Goal: Transaction & Acquisition: Subscribe to service/newsletter

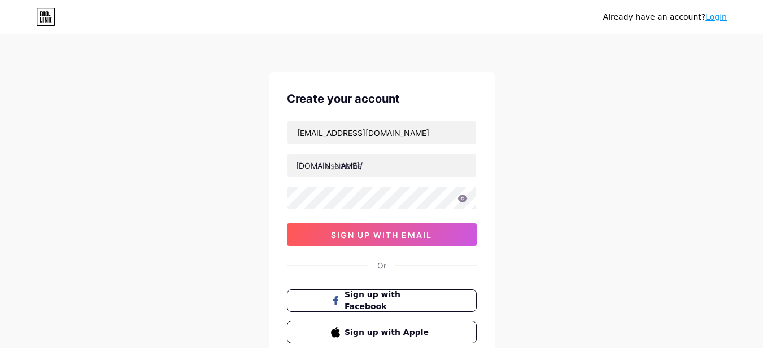
type input "ajicreasima@gmail.com"
type input "ajikuncoro"
click at [461, 198] on icon at bounding box center [462, 199] width 10 height 8
click at [546, 177] on div "Already have an account? Login Create your account ajicreasima@gmail.com bio.li…" at bounding box center [381, 216] width 763 height 432
click at [460, 200] on icon at bounding box center [462, 198] width 10 height 7
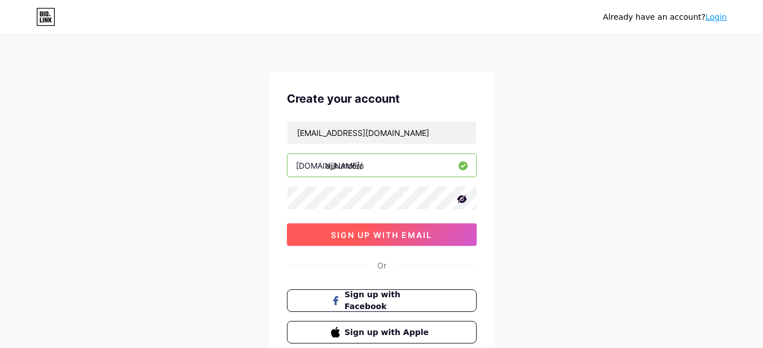
click at [415, 230] on span "sign up with email" at bounding box center [381, 235] width 101 height 10
click at [423, 232] on span "sign up with email" at bounding box center [381, 235] width 101 height 10
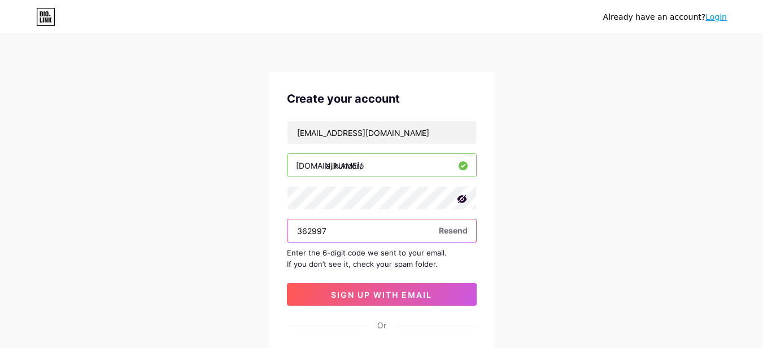
type input "362997"
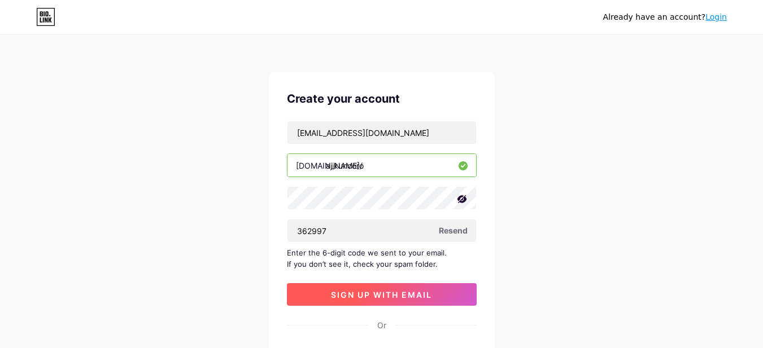
click at [444, 294] on button "sign up with email" at bounding box center [382, 294] width 190 height 23
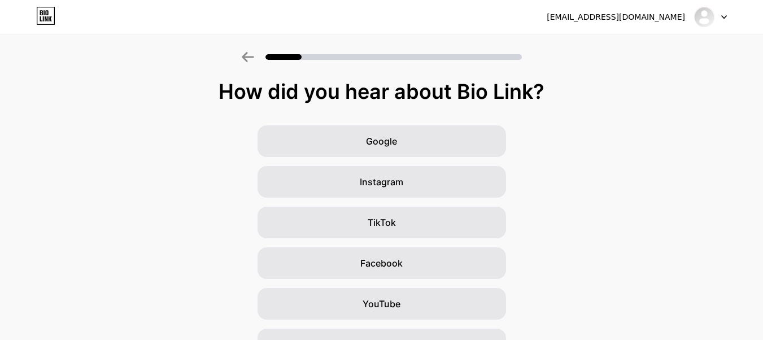
click at [720, 15] on div at bounding box center [710, 17] width 33 height 20
click at [709, 12] on img at bounding box center [704, 17] width 18 height 18
click at [704, 13] on img at bounding box center [704, 17] width 18 height 18
click at [703, 15] on img at bounding box center [704, 17] width 18 height 18
click at [640, 15] on div "[EMAIL_ADDRESS][DOMAIN_NAME]" at bounding box center [615, 17] width 138 height 12
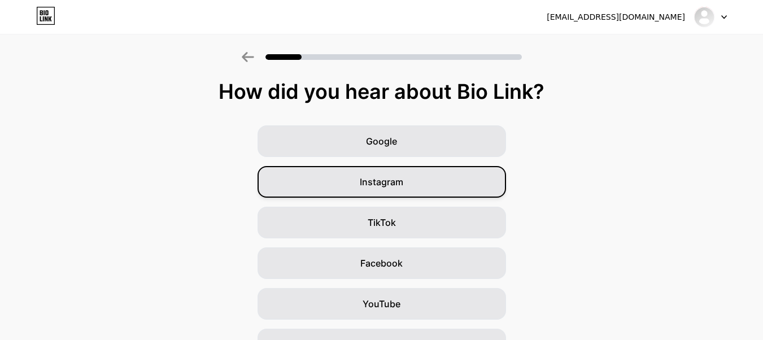
click at [374, 185] on span "Instagram" at bounding box center [381, 182] width 43 height 14
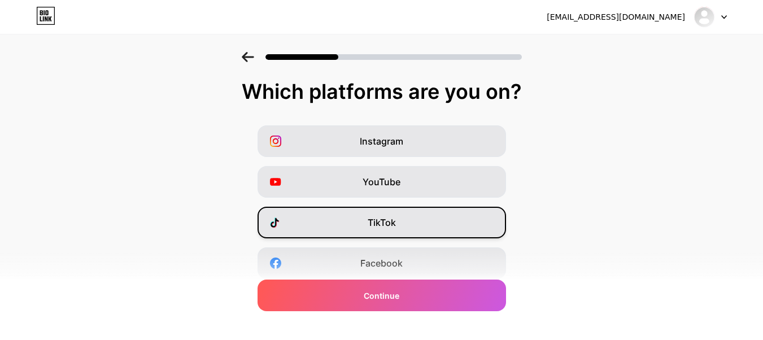
click at [386, 219] on span "TikTok" at bounding box center [381, 223] width 28 height 14
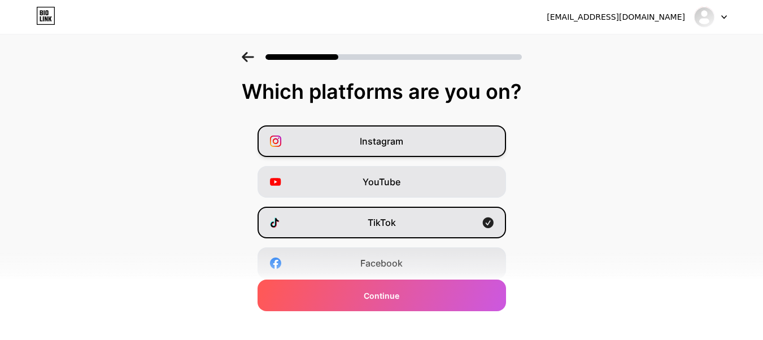
click at [389, 143] on span "Instagram" at bounding box center [381, 141] width 43 height 14
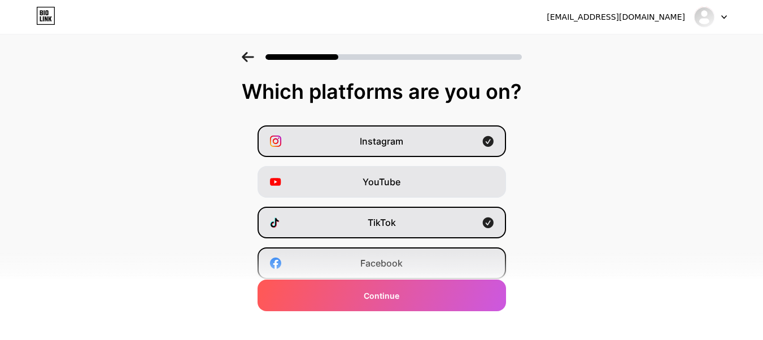
click at [402, 262] on span "Facebook" at bounding box center [381, 263] width 42 height 14
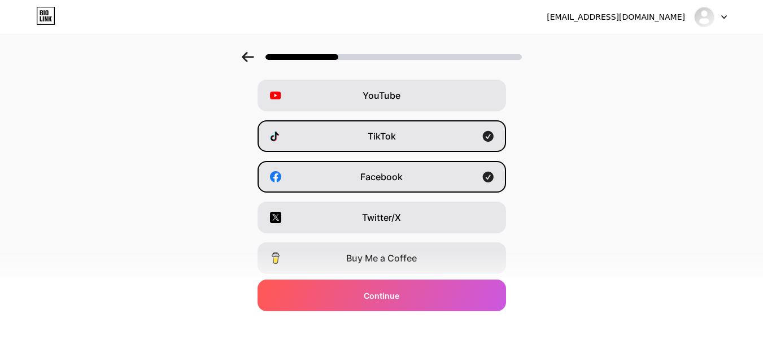
scroll to position [113, 0]
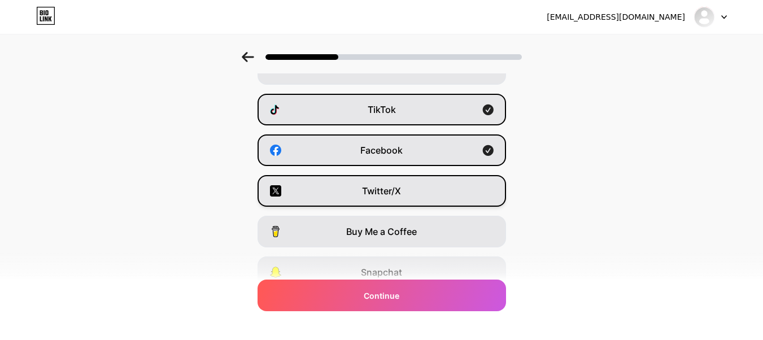
click at [400, 188] on span "Twitter/X" at bounding box center [381, 191] width 39 height 14
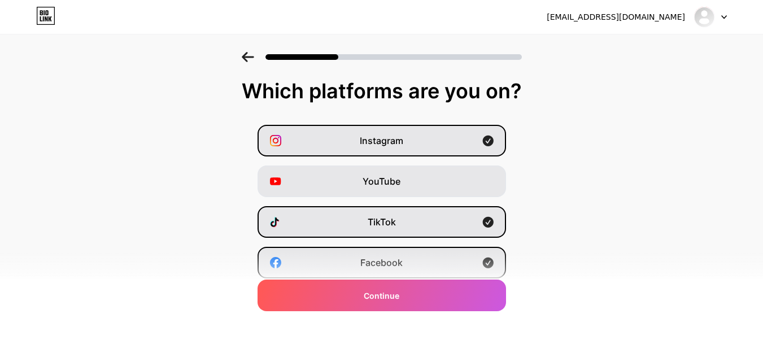
scroll to position [0, 0]
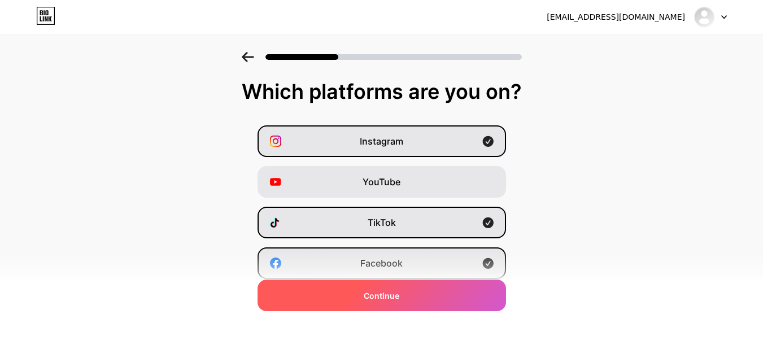
click at [413, 292] on div "Continue" at bounding box center [381, 295] width 248 height 32
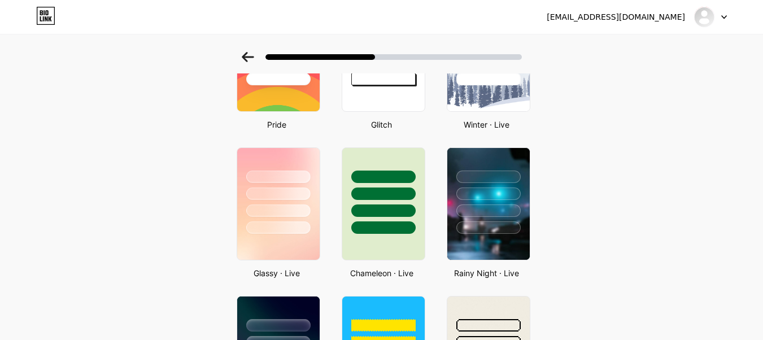
scroll to position [226, 0]
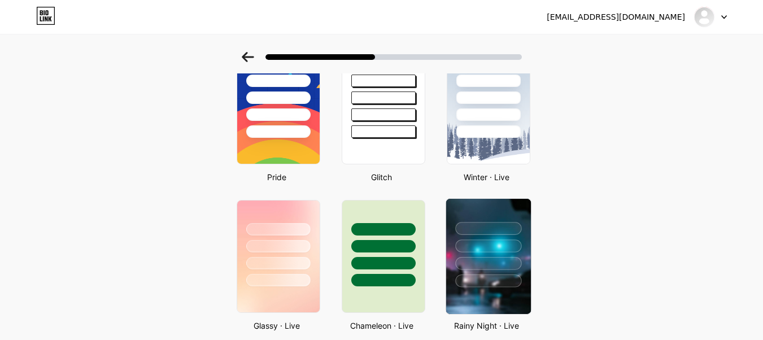
click at [503, 208] on div at bounding box center [487, 243] width 85 height 89
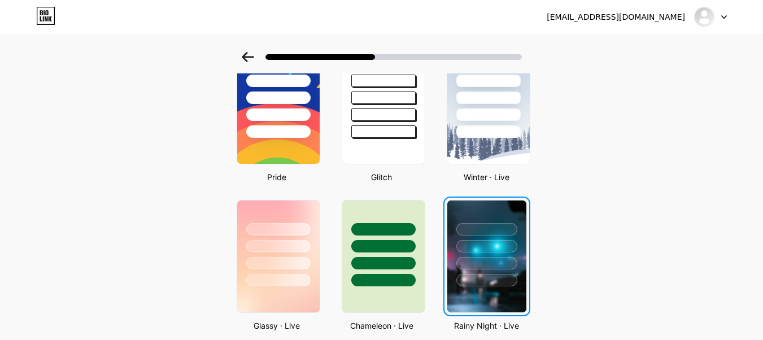
scroll to position [0, 0]
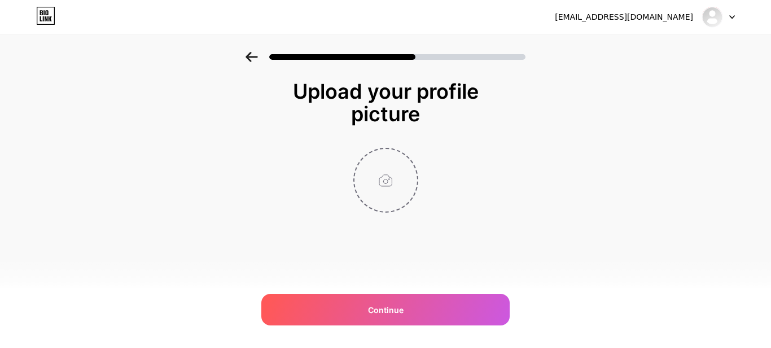
click at [386, 178] on input "file" at bounding box center [386, 180] width 63 height 63
type input "C:\fakepath\Jiban family.jpg"
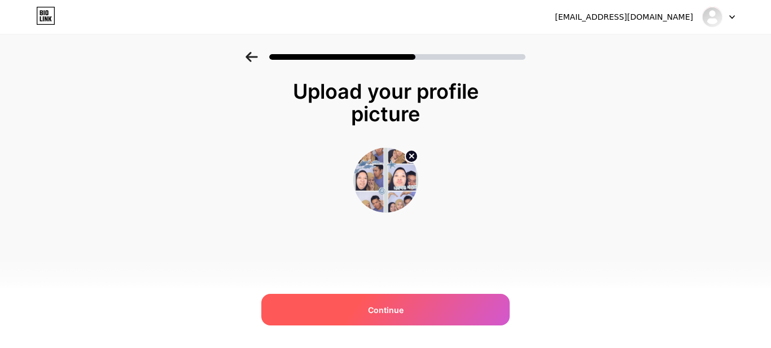
click at [388, 303] on div "Continue" at bounding box center [385, 310] width 248 height 32
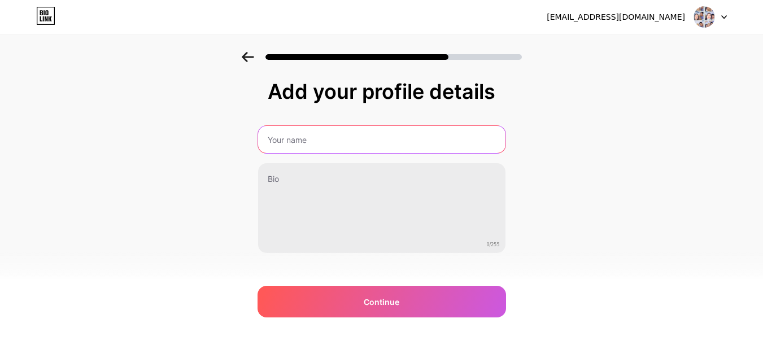
click at [344, 142] on input "text" at bounding box center [381, 139] width 247 height 27
type input "AJI KUNCORO"
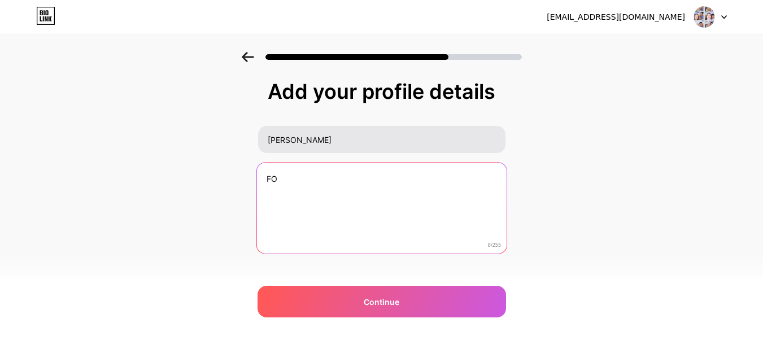
type textarea "F"
type textarea "P"
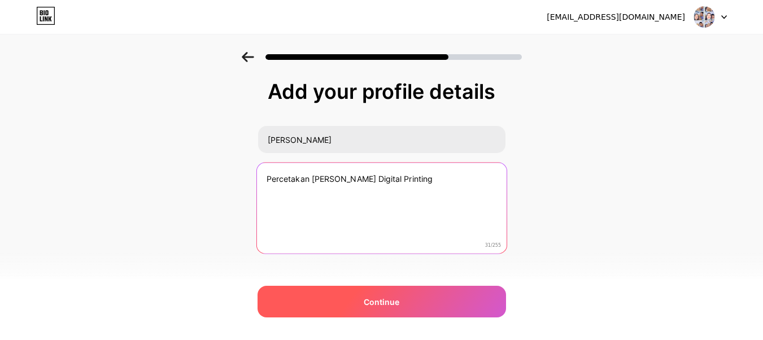
type textarea "Percetakan dan Digital Printing"
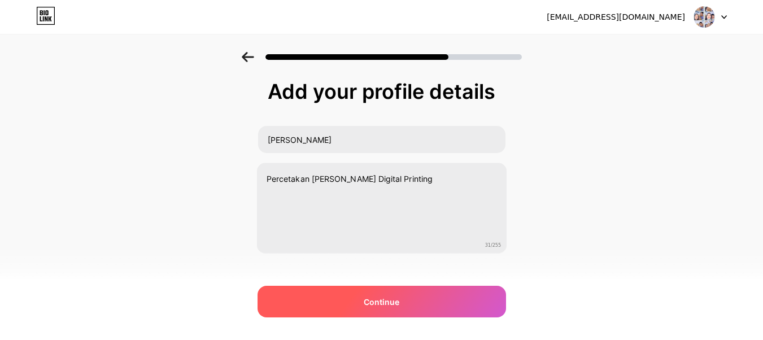
click at [467, 296] on div "Continue" at bounding box center [381, 302] width 248 height 32
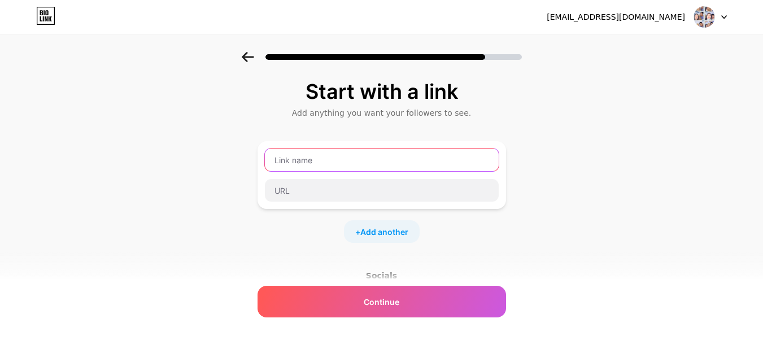
click at [302, 160] on input "text" at bounding box center [382, 159] width 234 height 23
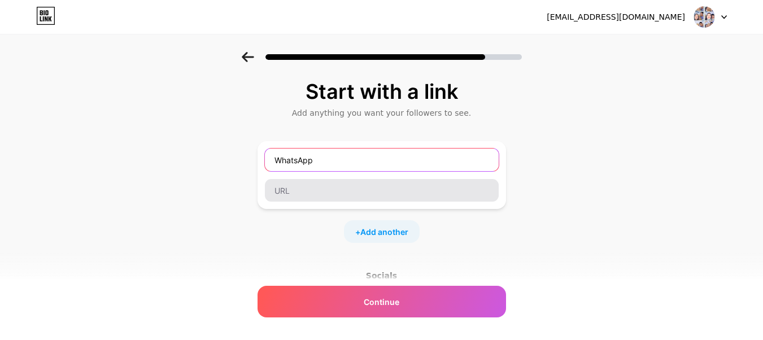
type input "WhatsApp"
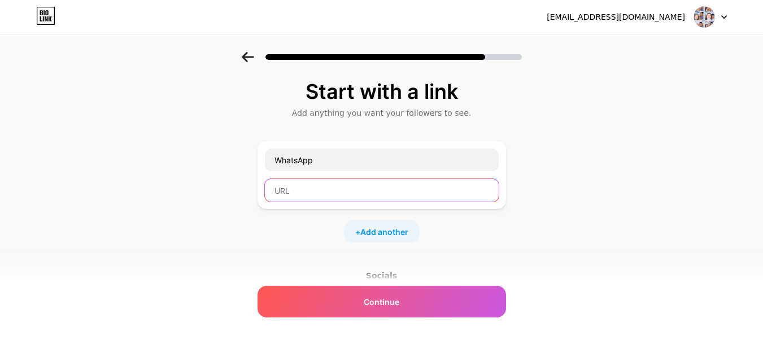
click at [350, 185] on input "text" at bounding box center [382, 190] width 234 height 23
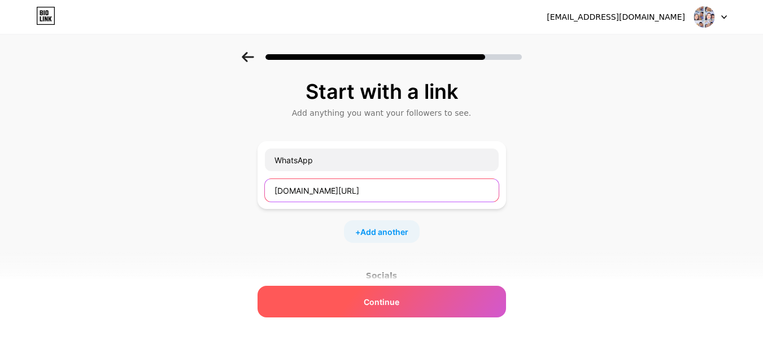
type input "wa.me/6288232514446"
click at [412, 303] on div "Continue" at bounding box center [381, 302] width 248 height 32
click at [387, 296] on span "Continue" at bounding box center [382, 302] width 36 height 12
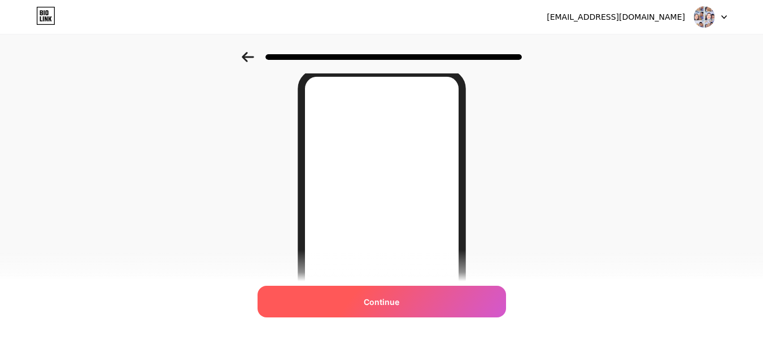
scroll to position [113, 0]
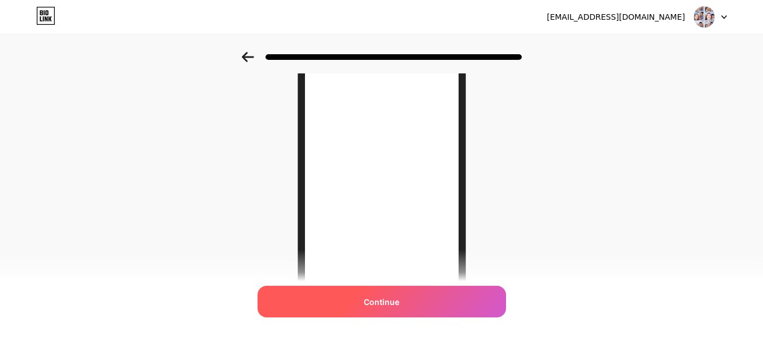
click at [413, 300] on div "Continue" at bounding box center [381, 302] width 248 height 32
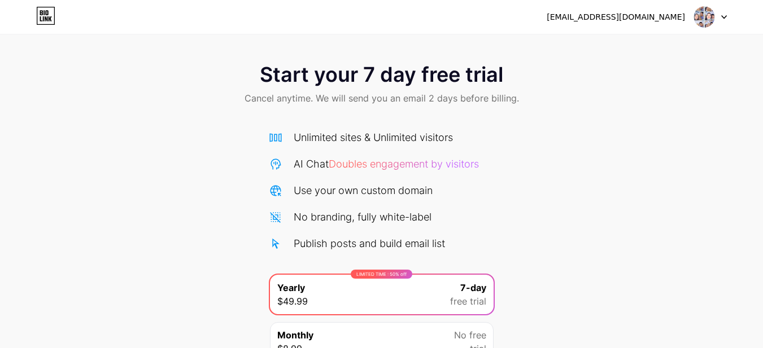
click at [704, 21] on img at bounding box center [703, 16] width 21 height 21
click at [624, 20] on div "[EMAIL_ADDRESS][DOMAIN_NAME]" at bounding box center [615, 17] width 138 height 12
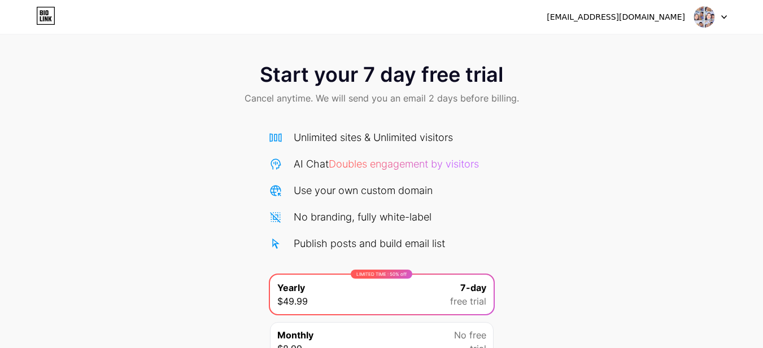
click at [186, 60] on div "Start your 7 day free trial Cancel anytime. We will send you an email 2 days be…" at bounding box center [381, 85] width 763 height 67
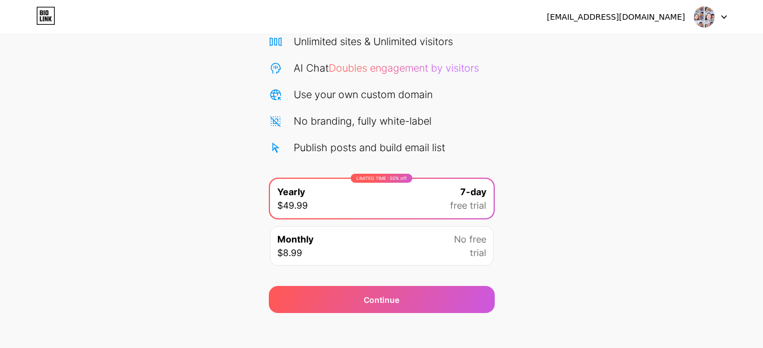
scroll to position [106, 0]
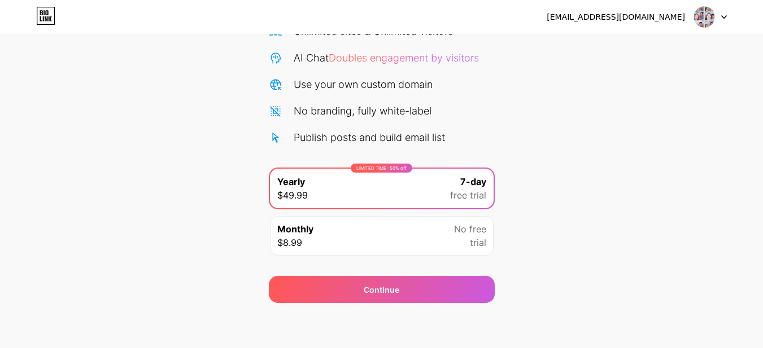
click at [301, 238] on span "$8.99" at bounding box center [289, 243] width 25 height 14
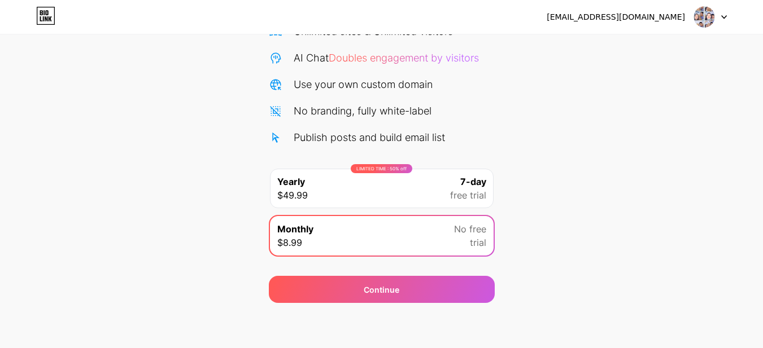
click at [310, 175] on div "LIMITED TIME : 50% off Yearly $49.99 7-day free trial" at bounding box center [382, 189] width 224 height 40
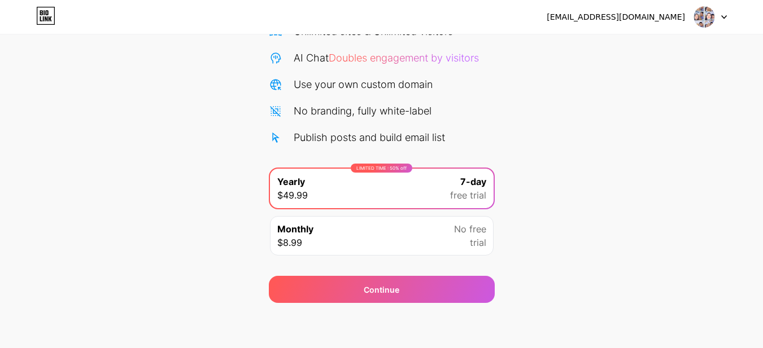
scroll to position [0, 0]
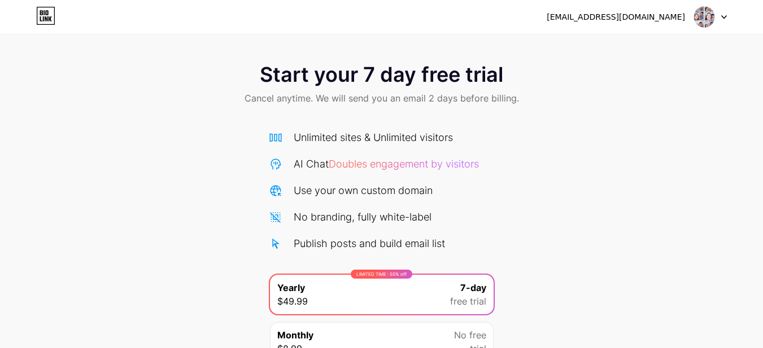
scroll to position [106, 0]
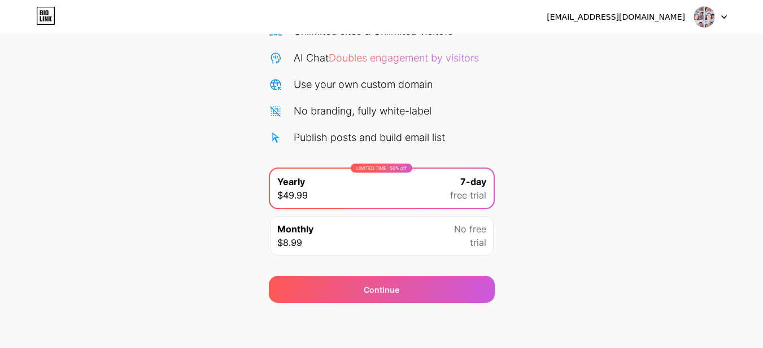
click at [395, 259] on div "LIMITED TIME : 50% off Yearly $49.99 7-day free trial Monthly $8.99 No free tri…" at bounding box center [382, 215] width 226 height 95
click at [383, 325] on div "ajicreasima@gmail.com Logout Link Copied Start your 7 day free trial Cancel any…" at bounding box center [381, 121] width 763 height 454
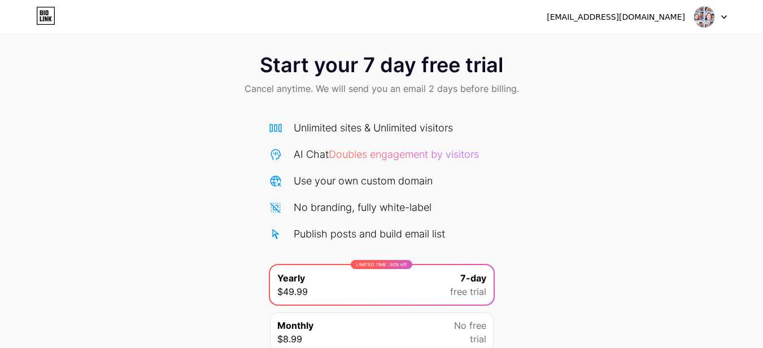
scroll to position [0, 0]
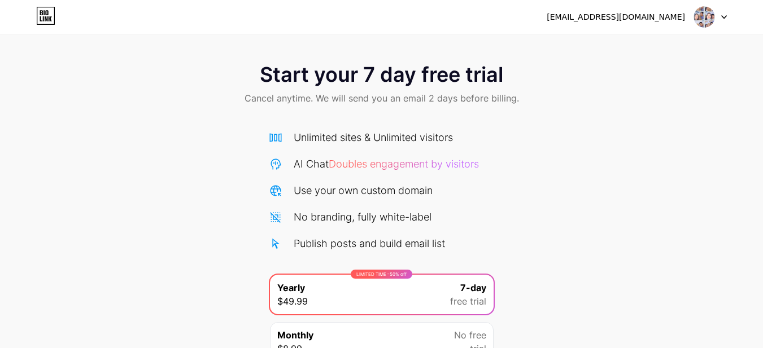
click at [600, 65] on div "Start your 7 day free trial Cancel anytime. We will send you an email 2 days be…" at bounding box center [381, 85] width 763 height 67
click at [631, 24] on div "[EMAIL_ADDRESS][DOMAIN_NAME]" at bounding box center [636, 17] width 180 height 20
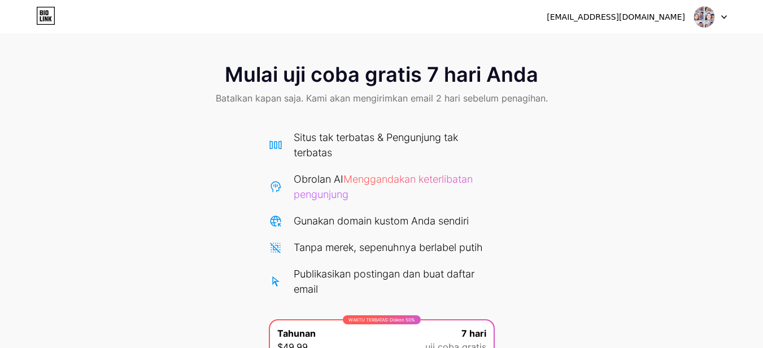
click at [451, 103] on font "Batalkan kapan saja. Kami akan mengirimkan email 2 hari sebelum penagihan." at bounding box center [382, 98] width 332 height 11
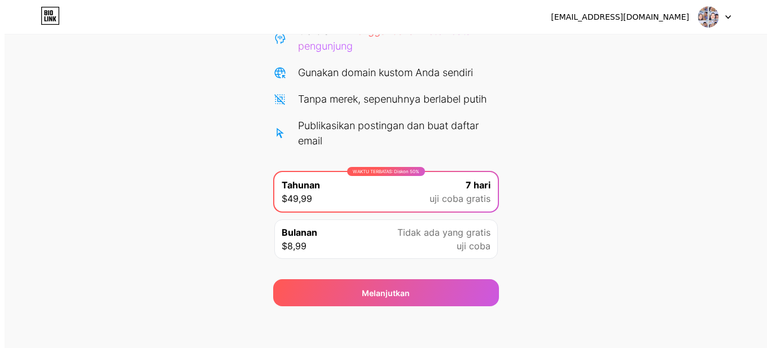
scroll to position [152, 0]
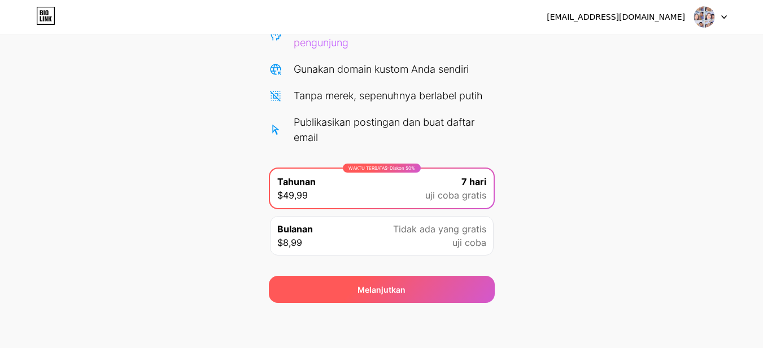
click at [373, 286] on font "Melanjutkan" at bounding box center [381, 290] width 48 height 10
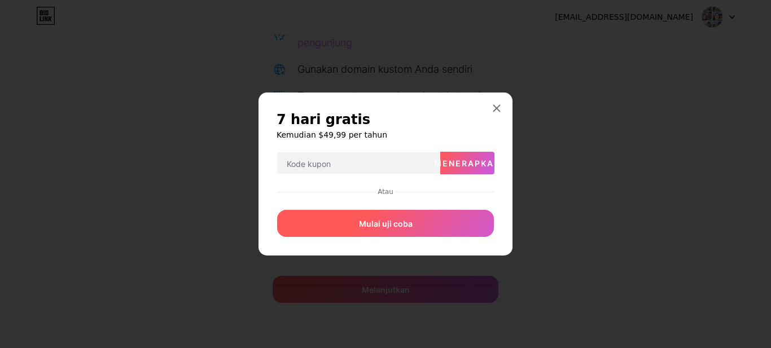
click at [416, 225] on div "Mulai uji coba" at bounding box center [385, 223] width 217 height 27
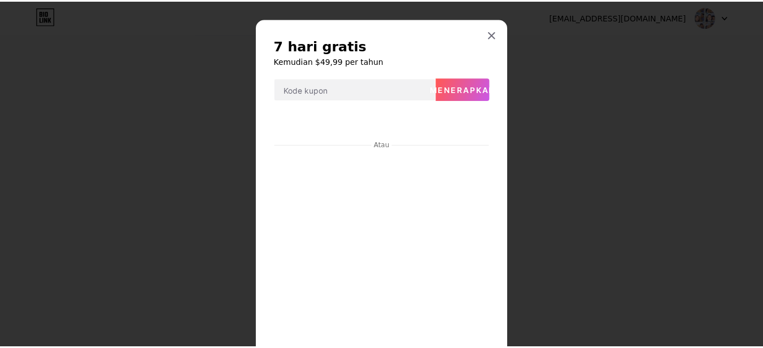
scroll to position [0, 0]
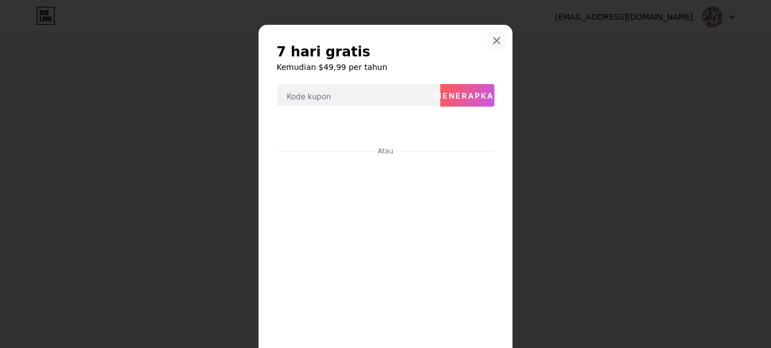
click at [497, 37] on icon at bounding box center [496, 40] width 9 height 9
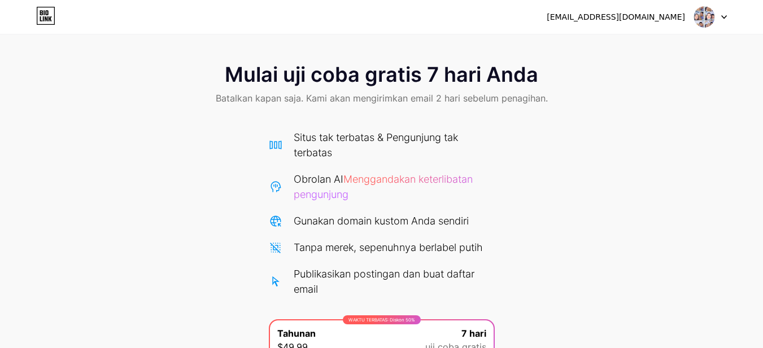
click at [719, 19] on div at bounding box center [710, 17] width 33 height 20
click at [640, 49] on li "Keluar" at bounding box center [656, 46] width 140 height 30
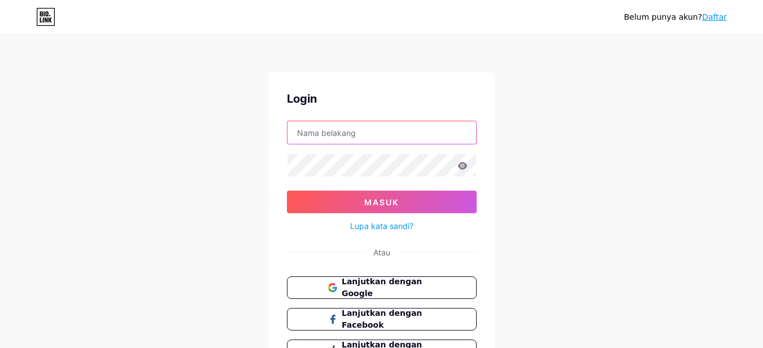
click at [343, 133] on input "text" at bounding box center [381, 132] width 189 height 23
type input "[EMAIL_ADDRESS][DOMAIN_NAME]"
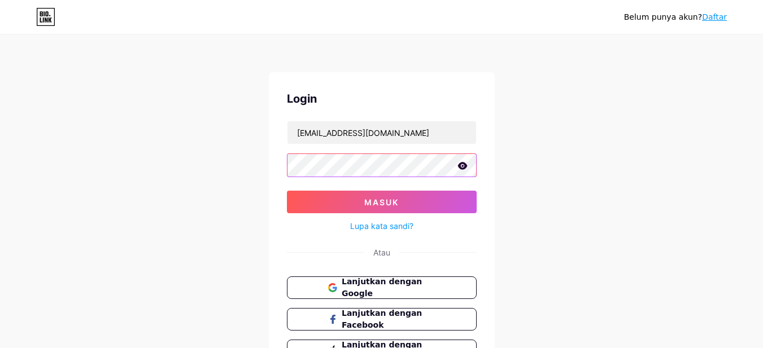
click at [287, 191] on button "Masuk" at bounding box center [382, 202] width 190 height 23
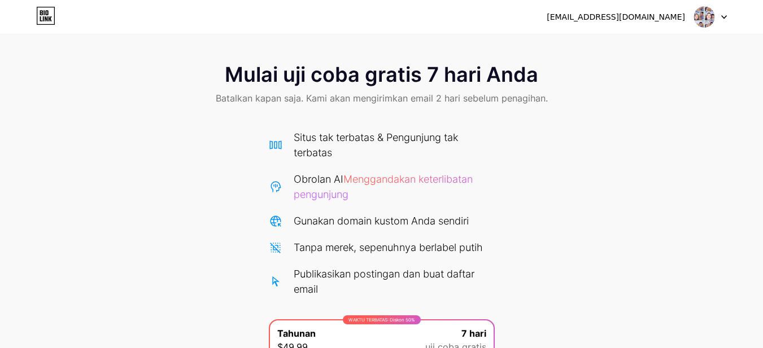
click at [650, 16] on font "[EMAIL_ADDRESS][DOMAIN_NAME]" at bounding box center [615, 16] width 138 height 9
click at [44, 21] on icon at bounding box center [45, 16] width 19 height 18
click at [76, 20] on div "[EMAIL_ADDRESS][DOMAIN_NAME] Keluar" at bounding box center [381, 17] width 763 height 20
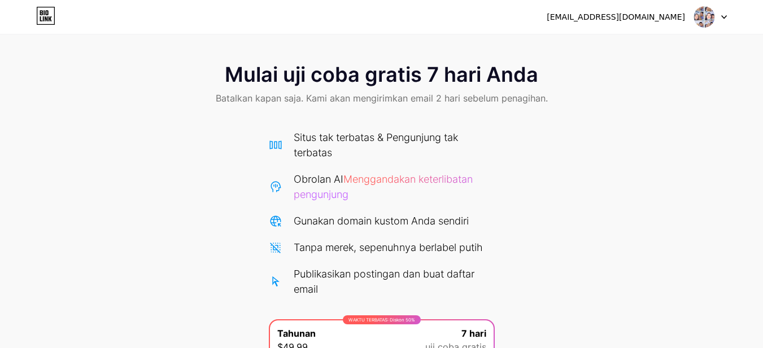
click at [15, 16] on div "[EMAIL_ADDRESS][DOMAIN_NAME] Keluar" at bounding box center [381, 17] width 763 height 20
click at [63, 10] on div "[EMAIL_ADDRESS][DOMAIN_NAME] Keluar" at bounding box center [381, 17] width 763 height 20
click at [42, 16] on icon at bounding box center [45, 16] width 19 height 18
click at [716, 8] on div at bounding box center [710, 17] width 33 height 20
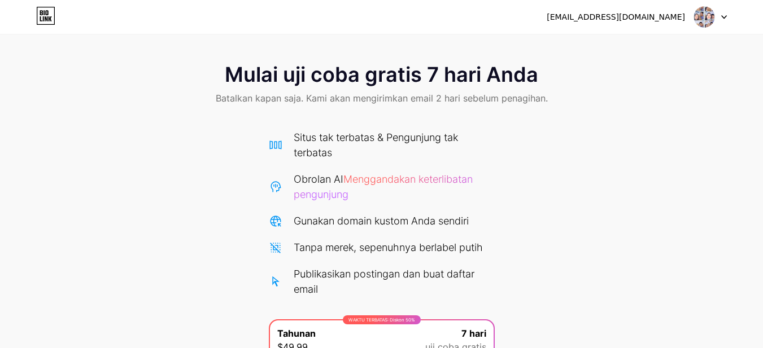
click at [636, 31] on div "[EMAIL_ADDRESS][DOMAIN_NAME] Keluar" at bounding box center [381, 17] width 763 height 34
click at [589, 8] on div "[EMAIL_ADDRESS][DOMAIN_NAME] Keluar" at bounding box center [381, 17] width 763 height 20
click at [572, 14] on div "[EMAIL_ADDRESS][DOMAIN_NAME] Keluar" at bounding box center [381, 17] width 763 height 20
click at [567, 15] on div "[EMAIL_ADDRESS][DOMAIN_NAME] Keluar" at bounding box center [381, 17] width 763 height 20
drag, startPoint x: 538, startPoint y: 20, endPoint x: 505, endPoint y: 22, distance: 32.8
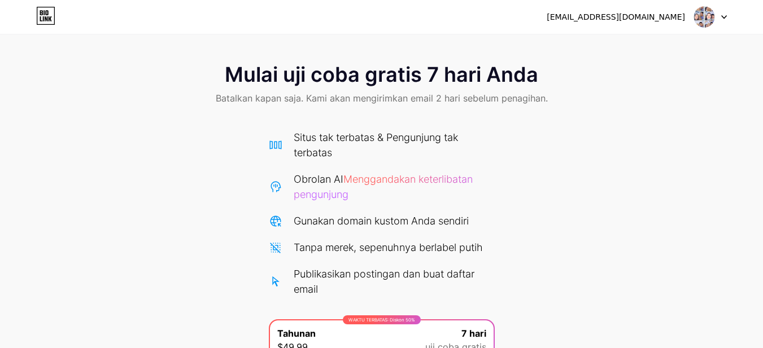
click at [518, 21] on div "[EMAIL_ADDRESS][DOMAIN_NAME] Keluar" at bounding box center [381, 17] width 763 height 20
click at [464, 24] on div "[EMAIL_ADDRESS][DOMAIN_NAME] Keluar" at bounding box center [381, 17] width 763 height 20
drag, startPoint x: 415, startPoint y: 24, endPoint x: 392, endPoint y: 24, distance: 23.1
click at [409, 24] on div "[EMAIL_ADDRESS][DOMAIN_NAME] Keluar" at bounding box center [381, 17] width 763 height 20
drag, startPoint x: 392, startPoint y: 24, endPoint x: 370, endPoint y: 24, distance: 22.0
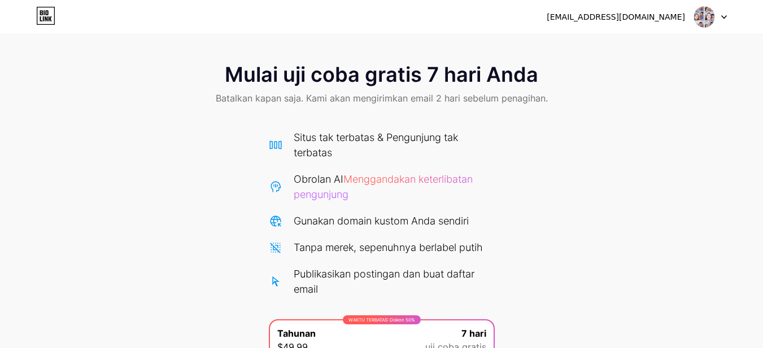
click at [386, 24] on div "[EMAIL_ADDRESS][DOMAIN_NAME] Keluar" at bounding box center [381, 17] width 763 height 20
click at [368, 24] on div "[EMAIL_ADDRESS][DOMAIN_NAME] Keluar" at bounding box center [381, 17] width 763 height 20
click at [366, 23] on div "[EMAIL_ADDRESS][DOMAIN_NAME] Keluar" at bounding box center [381, 17] width 763 height 20
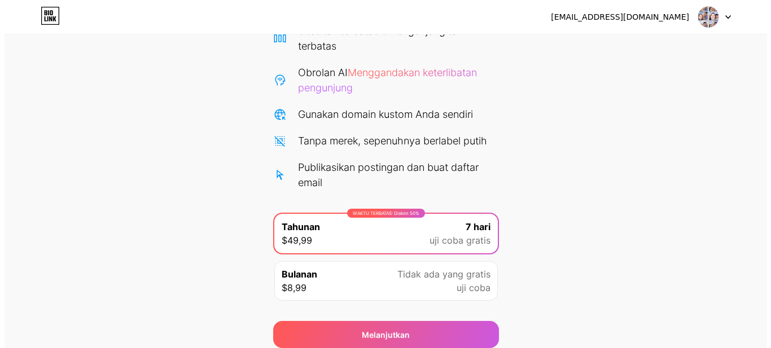
scroll to position [152, 0]
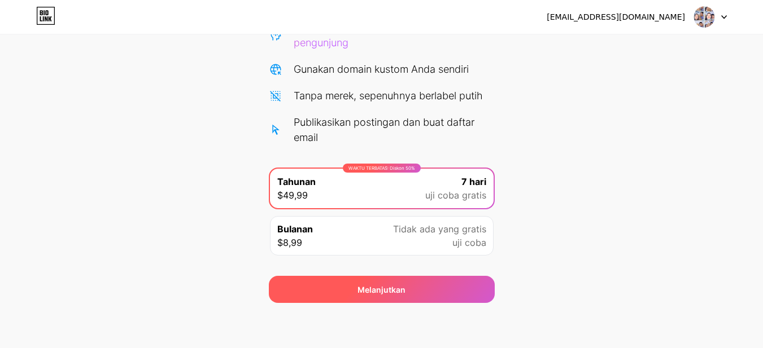
click at [408, 290] on div "Melanjutkan" at bounding box center [382, 289] width 226 height 27
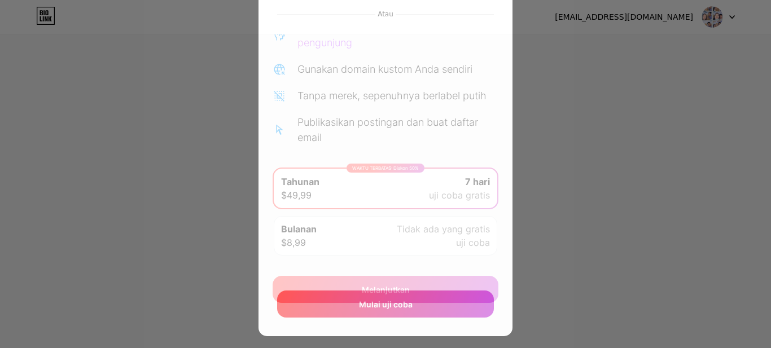
scroll to position [150, 0]
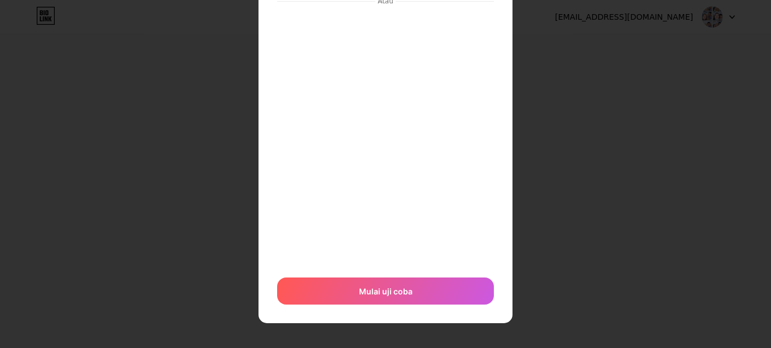
click at [399, 314] on div "7 hari gratis Kemudian $49,99 per tahun Menerapkan Atau Mulai uji coba" at bounding box center [386, 99] width 254 height 449
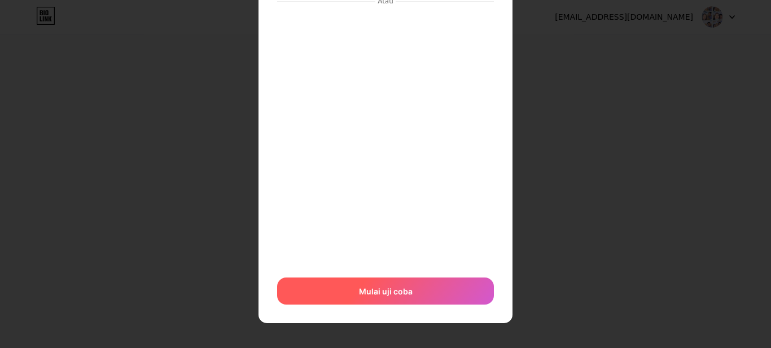
click at [400, 296] on span "Mulai uji coba" at bounding box center [386, 292] width 54 height 12
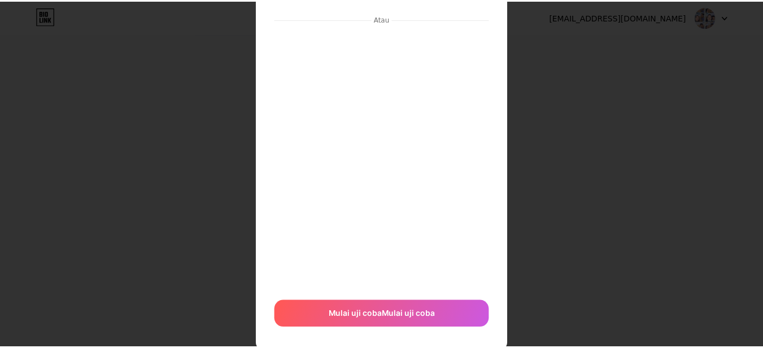
scroll to position [0, 0]
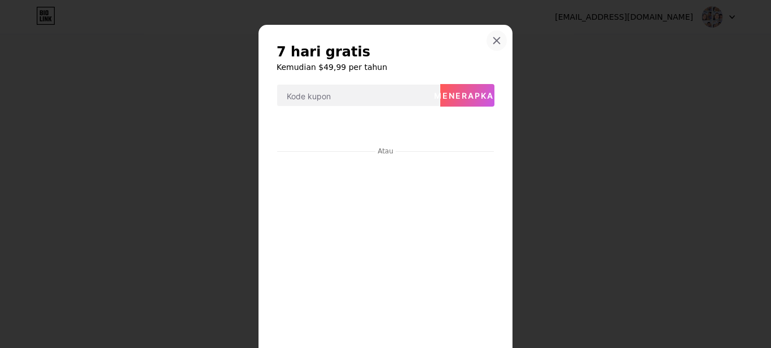
click at [493, 43] on icon at bounding box center [496, 40] width 9 height 9
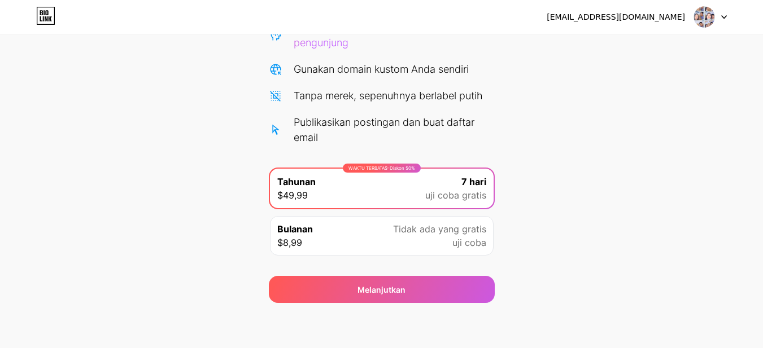
click at [356, 246] on div "Bulanan $8,99 Tidak ada yang gratis uji coba" at bounding box center [382, 236] width 224 height 40
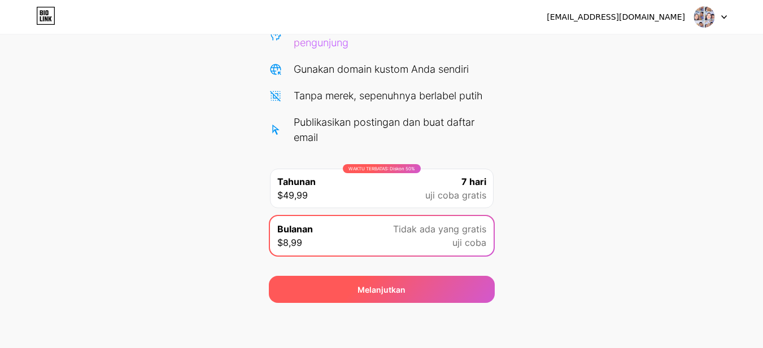
click at [379, 285] on font "Melanjutkan" at bounding box center [381, 290] width 48 height 10
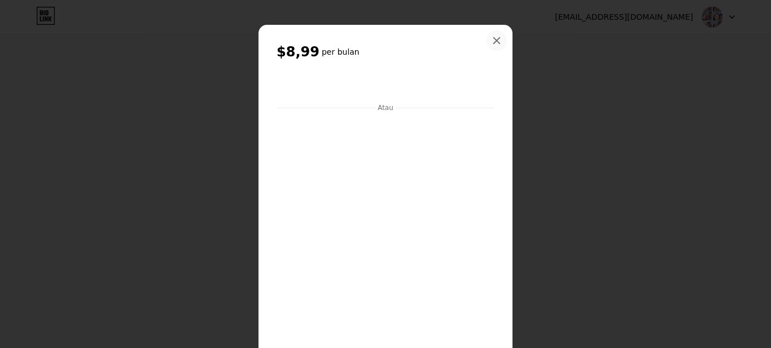
click at [492, 35] on div at bounding box center [497, 40] width 20 height 20
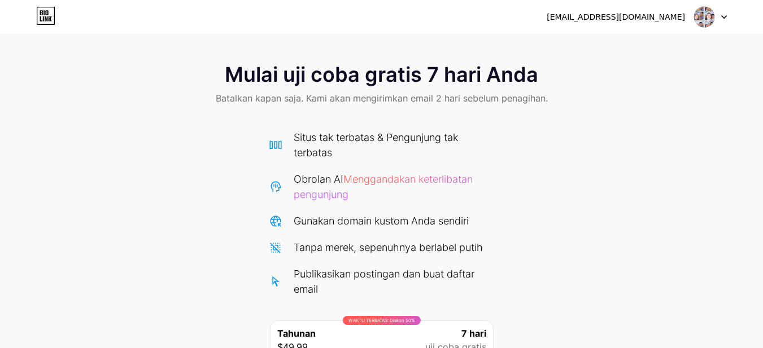
click at [45, 15] on icon at bounding box center [43, 12] width 1 height 5
click at [724, 15] on icon at bounding box center [724, 17] width 6 height 4
click at [714, 15] on img at bounding box center [703, 16] width 21 height 21
click at [294, 99] on font "Batalkan kapan saja. Kami akan mengirimkan email 2 hari sebelum penagihan." at bounding box center [382, 98] width 332 height 11
click at [466, 81] on font "Mulai uji coba gratis 7 hari Anda" at bounding box center [381, 74] width 313 height 25
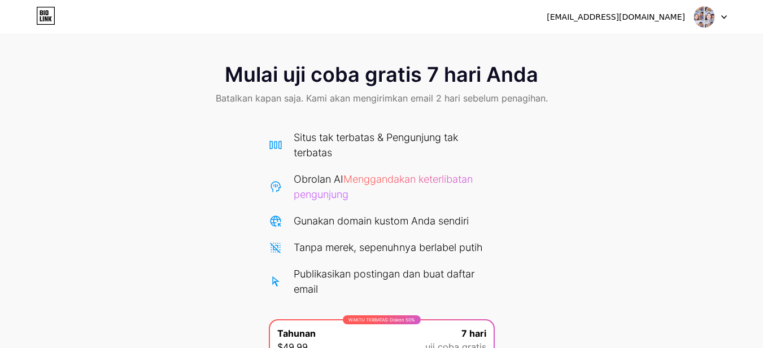
click at [484, 79] on font "Mulai uji coba gratis 7 hari Anda" at bounding box center [381, 74] width 313 height 25
drag, startPoint x: 415, startPoint y: 69, endPoint x: 334, endPoint y: 52, distance: 83.7
click at [386, 63] on font "Mulai uji coba gratis 7 hari Anda" at bounding box center [381, 74] width 313 height 25
drag, startPoint x: 334, startPoint y: 52, endPoint x: 273, endPoint y: 36, distance: 63.0
click at [308, 45] on div "Mulai uji coba gratis 7 hari Anda Batalkan kapan saja. Kami akan mengirimkan em…" at bounding box center [381, 227] width 763 height 455
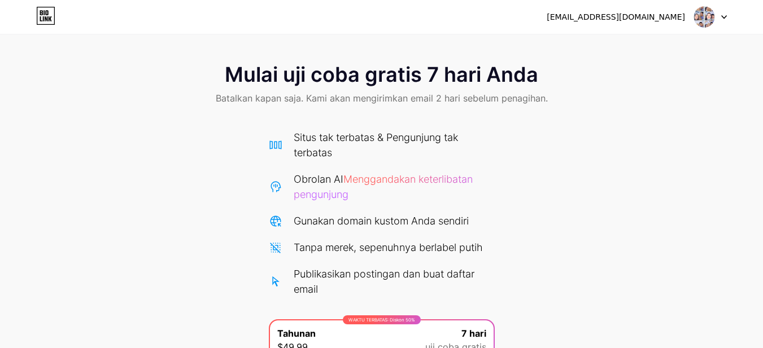
drag, startPoint x: 273, startPoint y: 36, endPoint x: 246, endPoint y: 29, distance: 27.4
click at [253, 31] on div "ajicreasima@gmail.com Keluar Tautan Disalin Mulai uji coba gratis 7 hari Anda B…" at bounding box center [381, 227] width 763 height 455
click at [226, 28] on div "[EMAIL_ADDRESS][DOMAIN_NAME] Keluar" at bounding box center [381, 17] width 763 height 34
drag, startPoint x: 208, startPoint y: 24, endPoint x: 181, endPoint y: 19, distance: 27.0
click at [191, 20] on div "[EMAIL_ADDRESS][DOMAIN_NAME] Keluar" at bounding box center [381, 17] width 763 height 20
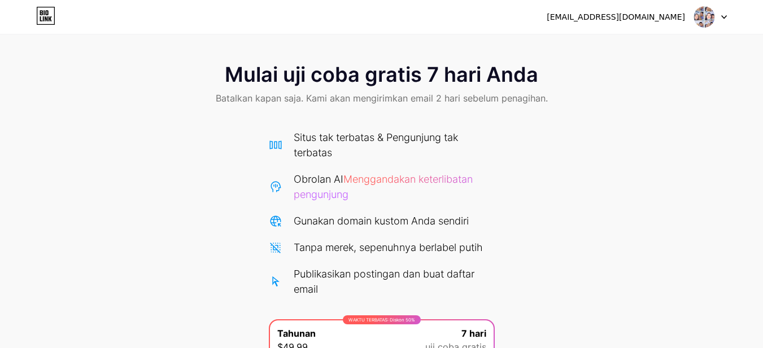
drag, startPoint x: 164, startPoint y: 15, endPoint x: 97, endPoint y: 6, distance: 67.1
click at [112, 5] on div "[EMAIL_ADDRESS][DOMAIN_NAME] Keluar" at bounding box center [381, 17] width 763 height 34
drag, startPoint x: 95, startPoint y: 7, endPoint x: 76, endPoint y: 13, distance: 20.2
click at [84, 11] on div "[EMAIL_ADDRESS][DOMAIN_NAME] Keluar" at bounding box center [381, 17] width 763 height 20
click at [76, 13] on div "[EMAIL_ADDRESS][DOMAIN_NAME] Keluar" at bounding box center [381, 17] width 763 height 20
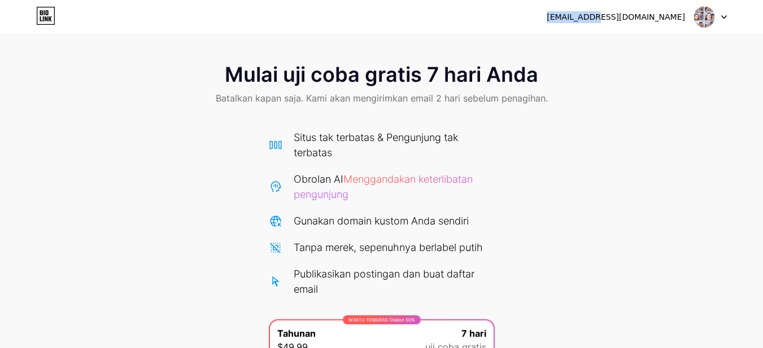
click at [75, 14] on div "[EMAIL_ADDRESS][DOMAIN_NAME] Keluar" at bounding box center [381, 17] width 763 height 20
click at [103, 22] on div "[EMAIL_ADDRESS][DOMAIN_NAME] Keluar" at bounding box center [381, 17] width 763 height 20
click at [161, 26] on div "[EMAIL_ADDRESS][DOMAIN_NAME] Keluar" at bounding box center [381, 17] width 763 height 20
drag, startPoint x: 293, startPoint y: 31, endPoint x: 387, endPoint y: 31, distance: 93.7
click at [305, 33] on div "[EMAIL_ADDRESS][DOMAIN_NAME] Keluar" at bounding box center [381, 17] width 763 height 34
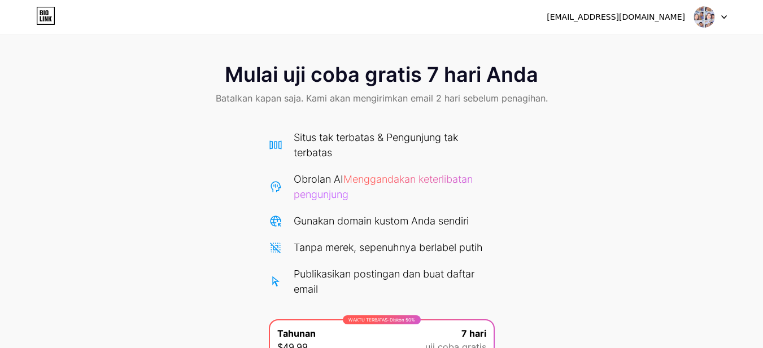
drag, startPoint x: 387, startPoint y: 31, endPoint x: 582, endPoint y: 35, distance: 195.4
click at [446, 32] on div "[EMAIL_ADDRESS][DOMAIN_NAME] Keluar" at bounding box center [381, 17] width 763 height 34
click at [638, 34] on div "Mulai uji coba gratis 7 hari Anda Batalkan kapan saja. Kami akan mengirimkan em…" at bounding box center [381, 227] width 763 height 455
drag, startPoint x: 692, startPoint y: 37, endPoint x: 694, endPoint y: 88, distance: 51.4
click at [694, 62] on div "Mulai uji coba gratis 7 hari Anda Batalkan kapan saja. Kami akan mengirimkan em…" at bounding box center [381, 227] width 763 height 455
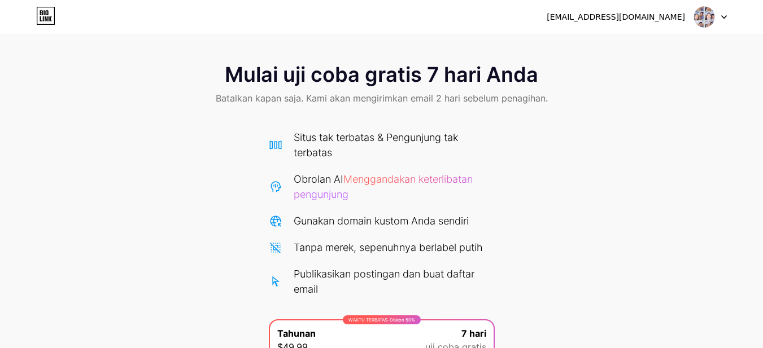
drag, startPoint x: 690, startPoint y: 106, endPoint x: 577, endPoint y: 230, distance: 167.5
click at [676, 128] on div "Mulai uji coba gratis 7 hari Anda Batalkan kapan saja. Kami akan mengirimkan em…" at bounding box center [381, 253] width 763 height 403
drag, startPoint x: 575, startPoint y: 234, endPoint x: 556, endPoint y: 242, distance: 21.0
click at [574, 235] on div "Mulai uji coba gratis 7 hari Anda Batalkan kapan saja. Kami akan mengirimkan em…" at bounding box center [381, 253] width 763 height 403
drag, startPoint x: 352, startPoint y: 283, endPoint x: 282, endPoint y: 285, distance: 70.0
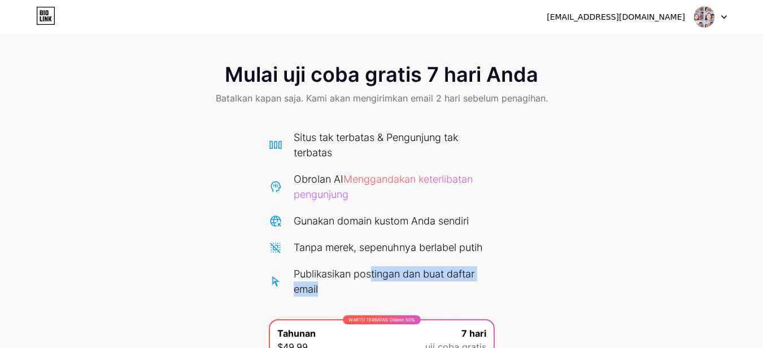
click at [331, 284] on div "Publikasikan postingan dan buat daftar email" at bounding box center [394, 281] width 201 height 30
click at [282, 285] on div "Publikasikan postingan dan buat daftar email" at bounding box center [382, 281] width 226 height 30
drag, startPoint x: 287, startPoint y: 281, endPoint x: 358, endPoint y: 276, distance: 71.3
click at [338, 275] on div "Publikasikan postingan dan buat daftar email" at bounding box center [382, 281] width 226 height 30
drag, startPoint x: 366, startPoint y: 278, endPoint x: 375, endPoint y: 275, distance: 9.5
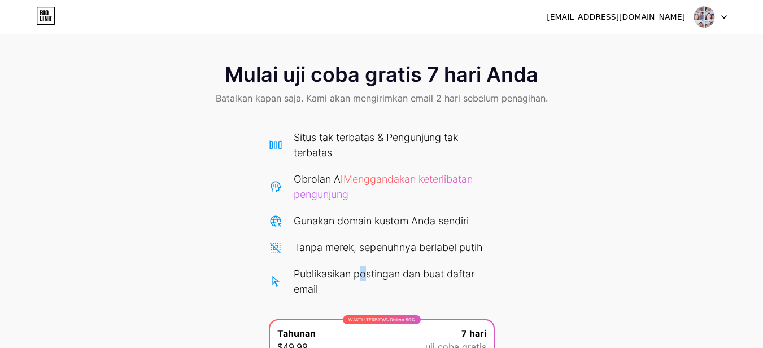
click at [366, 278] on font "Publikasikan postingan dan buat daftar email" at bounding box center [384, 281] width 181 height 27
click at [386, 272] on font "Publikasikan postingan dan buat daftar email" at bounding box center [384, 281] width 181 height 27
drag, startPoint x: 413, startPoint y: 243, endPoint x: 390, endPoint y: 217, distance: 35.2
click at [399, 230] on div "Situs tak terbatas & Pengunjung tak terbatas Obrolan AI Menggandakan keterlibat…" at bounding box center [382, 213] width 226 height 167
click at [380, 192] on div "Obrolan AI Menggandakan keterlibatan pengunjung" at bounding box center [394, 187] width 201 height 30
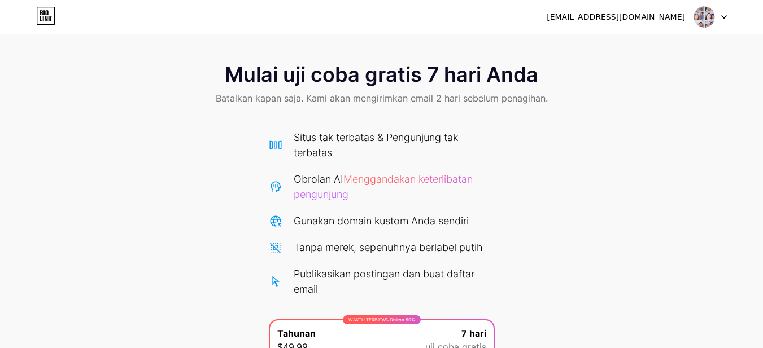
click at [361, 167] on div "Situs tak terbatas & Pengunjung tak terbatas Obrolan AI Menggandakan keterlibat…" at bounding box center [382, 213] width 226 height 167
drag, startPoint x: 380, startPoint y: 177, endPoint x: 387, endPoint y: 180, distance: 6.8
click at [387, 180] on font "Menggandakan keterlibatan pengunjung" at bounding box center [383, 186] width 179 height 27
click at [391, 182] on font "Menggandakan keterlibatan pengunjung" at bounding box center [383, 186] width 179 height 27
click at [351, 192] on div "Obrolan AI Menggandakan keterlibatan pengunjung" at bounding box center [394, 187] width 201 height 30
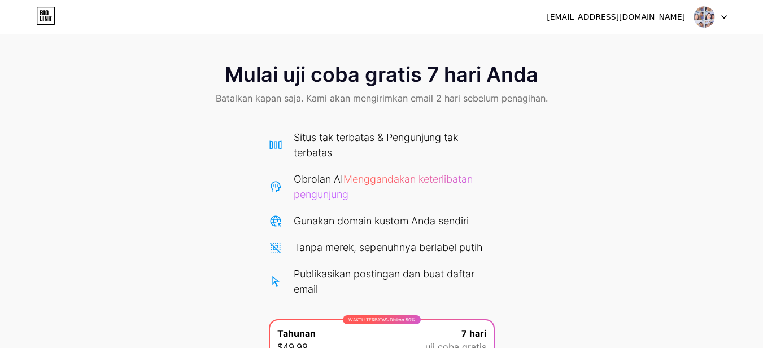
drag, startPoint x: 332, startPoint y: 192, endPoint x: 318, endPoint y: 194, distance: 14.2
click at [330, 192] on font "Menggandakan keterlibatan pengunjung" at bounding box center [383, 186] width 179 height 27
click at [318, 194] on font "Menggandakan keterlibatan pengunjung" at bounding box center [383, 186] width 179 height 27
drag, startPoint x: 318, startPoint y: 194, endPoint x: 325, endPoint y: 195, distance: 6.3
click at [320, 194] on font "Menggandakan keterlibatan pengunjung" at bounding box center [383, 186] width 179 height 27
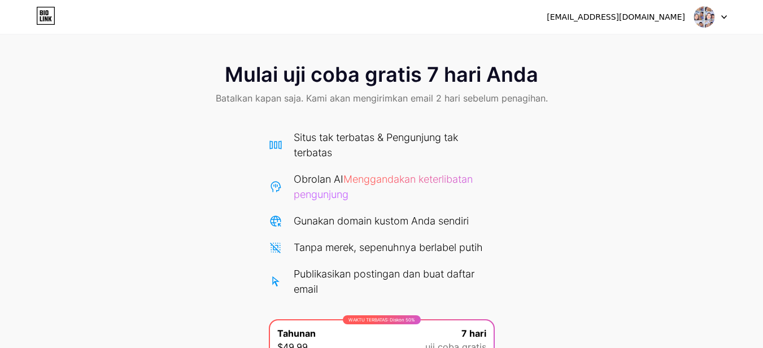
drag, startPoint x: 393, startPoint y: 168, endPoint x: 426, endPoint y: 143, distance: 41.4
click at [393, 161] on div "Situs tak terbatas & Pengunjung tak terbatas Obrolan AI Menggandakan keterlibat…" at bounding box center [382, 213] width 226 height 167
drag, startPoint x: 426, startPoint y: 143, endPoint x: 524, endPoint y: 143, distance: 98.8
click at [473, 139] on div "Situs tak terbatas & Pengunjung tak terbatas" at bounding box center [394, 145] width 201 height 30
drag, startPoint x: 524, startPoint y: 143, endPoint x: 562, endPoint y: 202, distance: 69.5
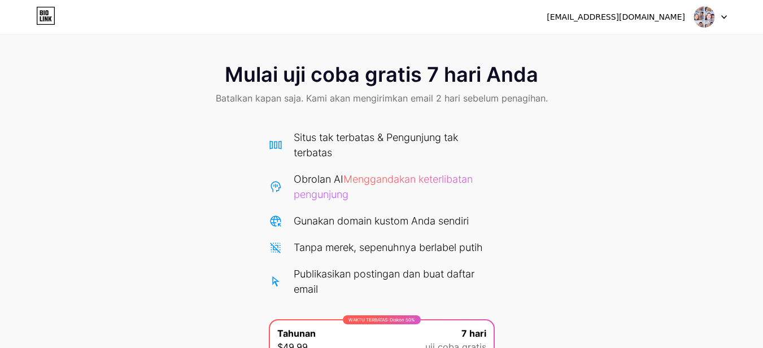
click at [530, 146] on div "Mulai uji coba gratis 7 hari Anda Batalkan kapan saja. Kami akan mengirimkan em…" at bounding box center [381, 253] width 763 height 403
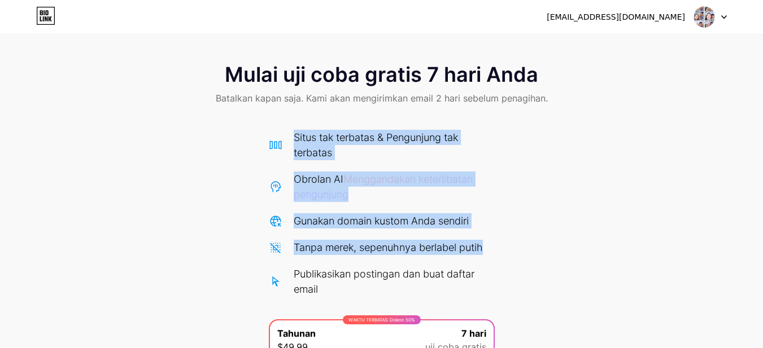
click at [628, 247] on div "Mulai uji coba gratis 7 hari Anda Batalkan kapan saja. Kami akan mengirimkan em…" at bounding box center [381, 253] width 763 height 403
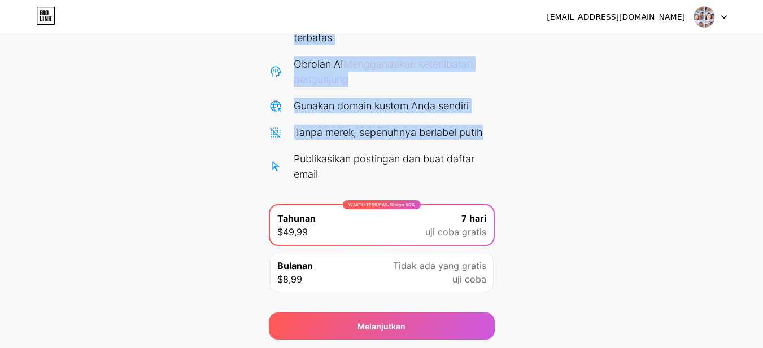
scroll to position [95, 0]
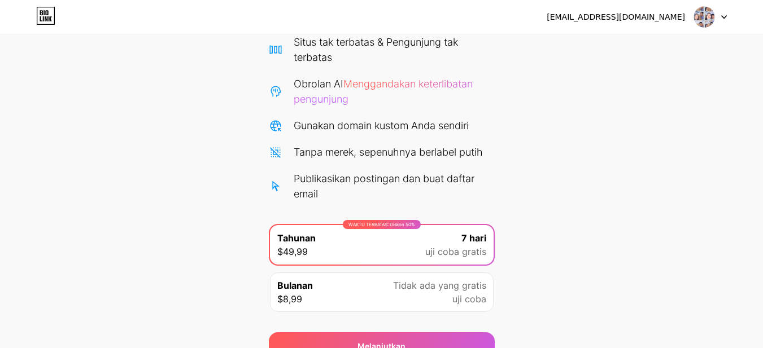
click at [380, 243] on div "WAKTU TERBATAS: Diskon 50% Tahunan $49,99 7 hari uji coba gratis" at bounding box center [382, 245] width 224 height 40
click at [379, 243] on div "WAKTU TERBATAS: Diskon 50% Tahunan $49,99 7 hari uji coba gratis" at bounding box center [382, 245] width 224 height 40
drag, startPoint x: 379, startPoint y: 243, endPoint x: 633, endPoint y: 190, distance: 259.6
click at [633, 190] on div "Mulai uji coba gratis 7 hari Anda Batalkan kapan saja. Kami akan mengirimkan em…" at bounding box center [381, 158] width 763 height 403
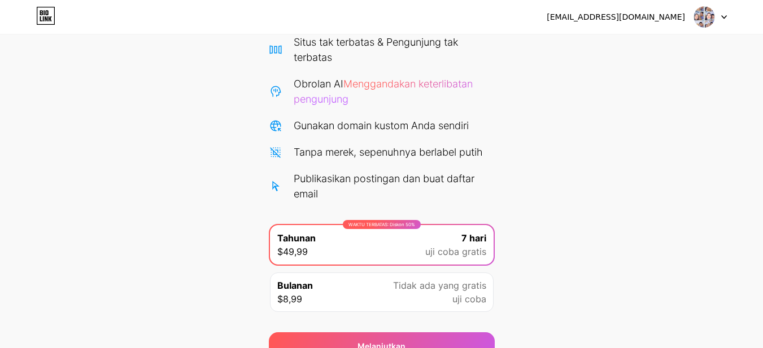
click at [633, 190] on div "Mulai uji coba gratis 7 hari Anda Batalkan kapan saja. Kami akan mengirimkan em…" at bounding box center [381, 158] width 763 height 403
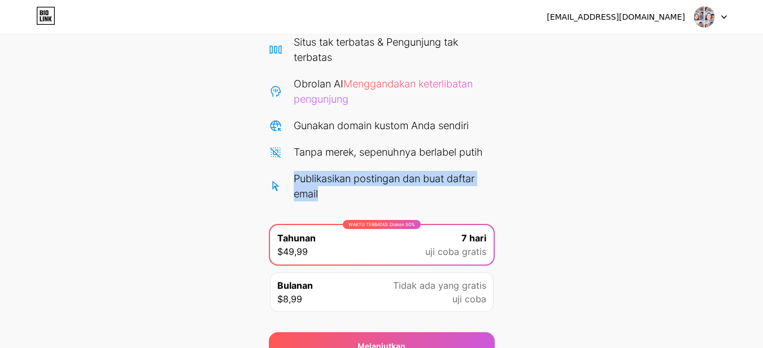
click at [633, 190] on div "Mulai uji coba gratis 7 hari Anda Batalkan kapan saja. Kami akan mengirimkan em…" at bounding box center [381, 158] width 763 height 403
click at [713, 20] on img at bounding box center [703, 16] width 21 height 21
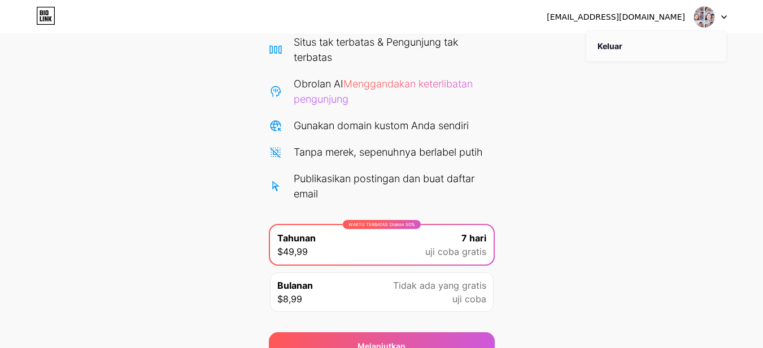
click at [633, 44] on li "Keluar" at bounding box center [656, 46] width 140 height 30
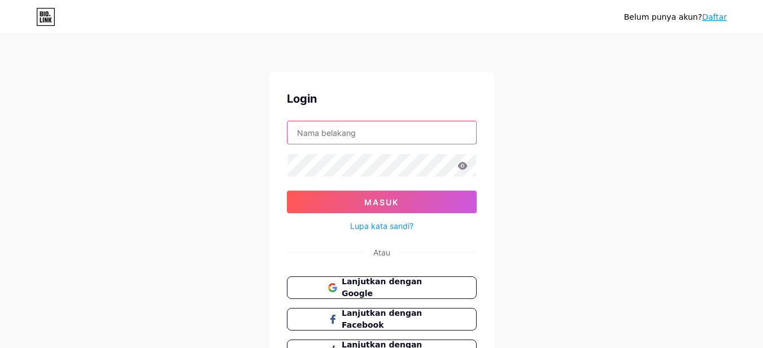
click at [358, 129] on input "text" at bounding box center [381, 132] width 189 height 23
type input "[EMAIL_ADDRESS][DOMAIN_NAME]"
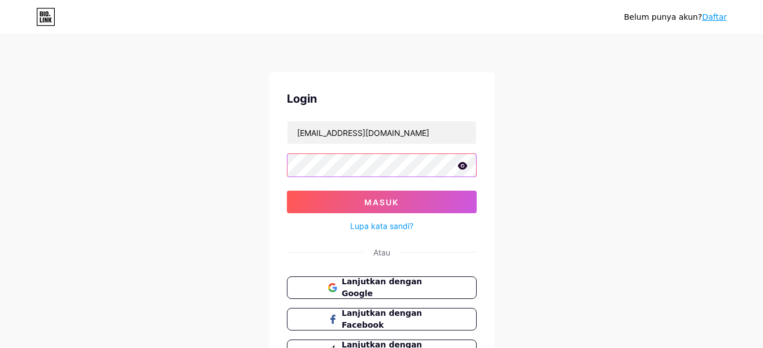
click at [287, 191] on button "Masuk" at bounding box center [382, 202] width 190 height 23
click at [465, 168] on icon at bounding box center [462, 165] width 10 height 7
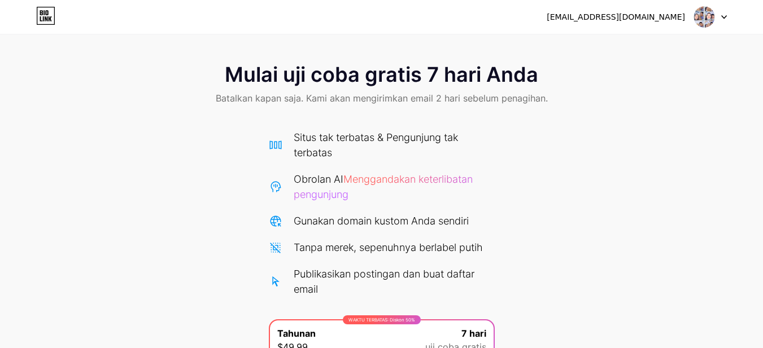
click at [631, 17] on font "[EMAIL_ADDRESS][DOMAIN_NAME]" at bounding box center [615, 16] width 138 height 9
drag, startPoint x: 631, startPoint y: 17, endPoint x: 623, endPoint y: 17, distance: 7.3
click at [623, 17] on font "[EMAIL_ADDRESS][DOMAIN_NAME]" at bounding box center [615, 16] width 138 height 9
click at [554, 18] on div "[EMAIL_ADDRESS][DOMAIN_NAME] Keluar" at bounding box center [381, 17] width 763 height 20
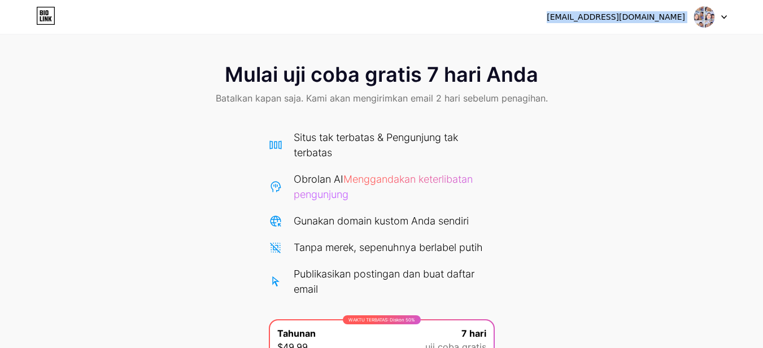
drag, startPoint x: 554, startPoint y: 18, endPoint x: 562, endPoint y: 17, distance: 7.4
click at [559, 18] on div "[EMAIL_ADDRESS][DOMAIN_NAME] Keluar" at bounding box center [381, 17] width 763 height 20
click at [562, 17] on div "[EMAIL_ADDRESS][DOMAIN_NAME] Keluar" at bounding box center [381, 17] width 763 height 20
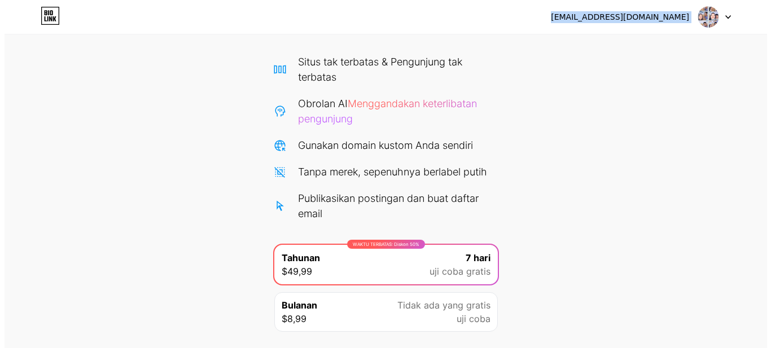
scroll to position [152, 0]
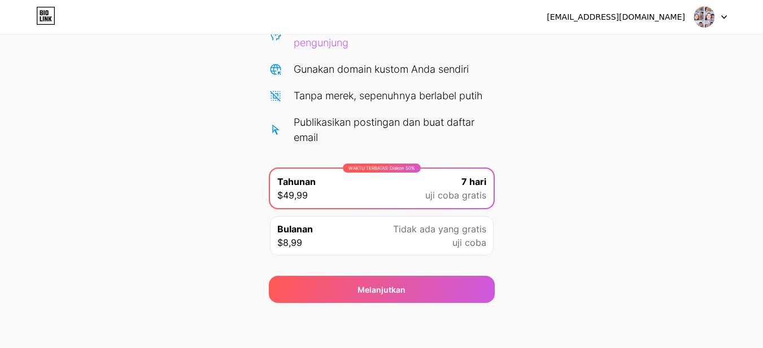
drag, startPoint x: 374, startPoint y: 199, endPoint x: 344, endPoint y: 191, distance: 30.9
click at [344, 191] on div "WAKTU TERBATAS: Diskon 50% Tahunan $49,99 7 hari uji coba gratis" at bounding box center [382, 189] width 224 height 40
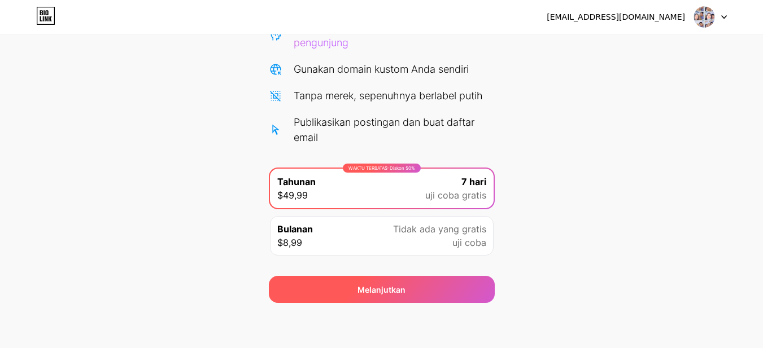
click at [413, 290] on div "Melanjutkan" at bounding box center [382, 289] width 226 height 27
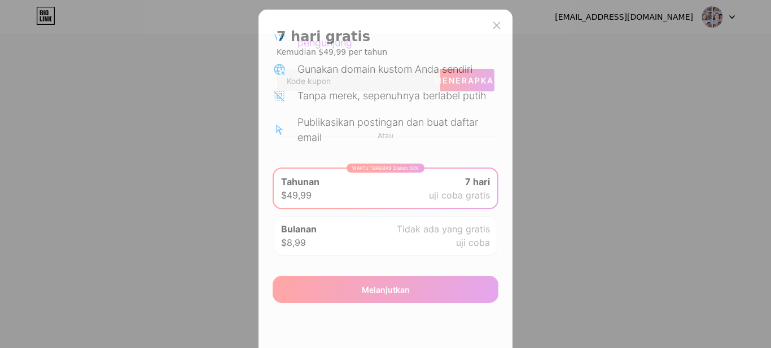
scroll to position [0, 0]
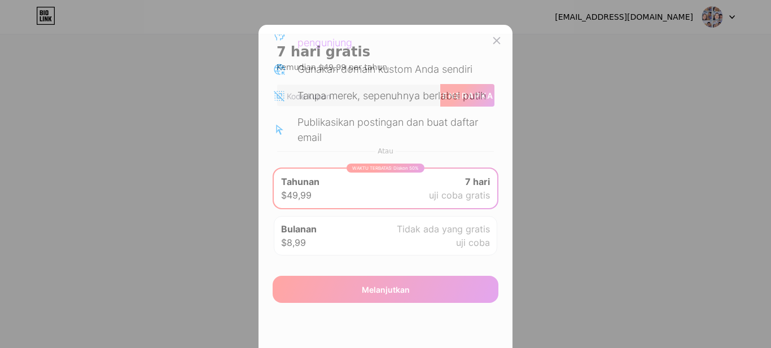
click at [449, 93] on font "Menerapkan" at bounding box center [467, 96] width 67 height 10
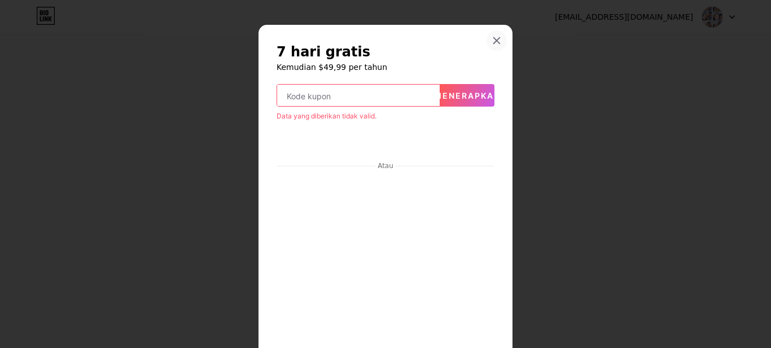
click at [492, 40] on icon at bounding box center [496, 40] width 9 height 9
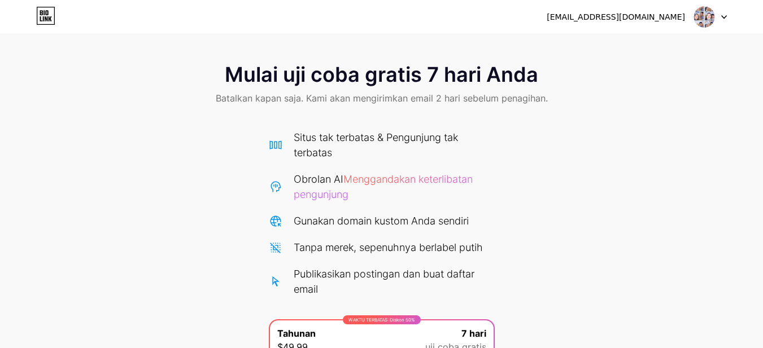
click at [320, 52] on div "Mulai uji coba gratis 7 hari Anda Batalkan kapan saja. Kami akan mengirimkan em…" at bounding box center [381, 85] width 763 height 67
click at [640, 19] on font "[EMAIL_ADDRESS][DOMAIN_NAME]" at bounding box center [615, 16] width 138 height 9
drag, startPoint x: 640, startPoint y: 19, endPoint x: 689, endPoint y: 18, distance: 49.7
click at [647, 18] on font "[EMAIL_ADDRESS][DOMAIN_NAME]" at bounding box center [615, 16] width 138 height 9
click at [690, 18] on div "[EMAIL_ADDRESS][DOMAIN_NAME]" at bounding box center [636, 17] width 180 height 20
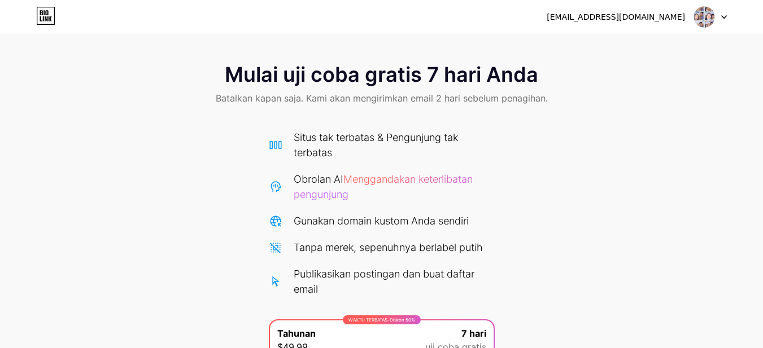
click at [698, 18] on img at bounding box center [703, 16] width 21 height 21
click at [700, 18] on img at bounding box center [703, 16] width 21 height 21
click at [721, 13] on div at bounding box center [710, 17] width 33 height 20
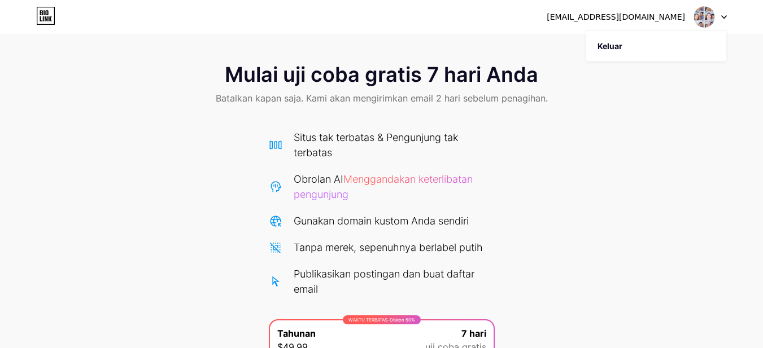
click at [721, 13] on div at bounding box center [710, 17] width 33 height 20
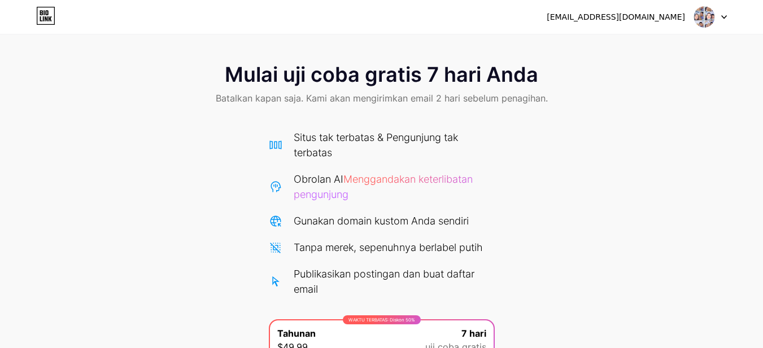
click at [721, 13] on div at bounding box center [710, 17] width 33 height 20
click at [644, 24] on div "[EMAIL_ADDRESS][DOMAIN_NAME]" at bounding box center [636, 17] width 180 height 20
drag, startPoint x: 632, startPoint y: 21, endPoint x: 617, endPoint y: 19, distance: 15.4
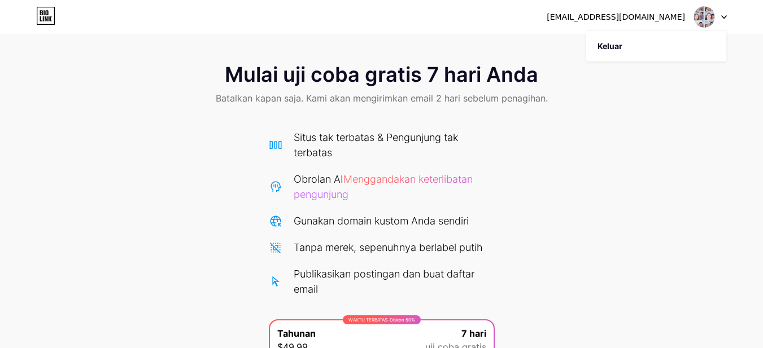
click at [631, 21] on font "[EMAIL_ADDRESS][DOMAIN_NAME]" at bounding box center [615, 16] width 138 height 9
drag, startPoint x: 617, startPoint y: 19, endPoint x: 590, endPoint y: 18, distance: 27.1
click at [611, 19] on font "[EMAIL_ADDRESS][DOMAIN_NAME]" at bounding box center [615, 16] width 138 height 9
drag, startPoint x: 475, startPoint y: 24, endPoint x: 450, endPoint y: 23, distance: 25.4
click at [472, 24] on div "ajicreasima@gmail.com Keluar" at bounding box center [381, 17] width 763 height 20
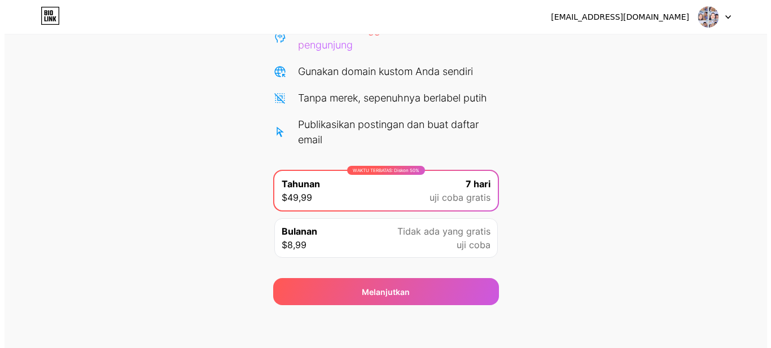
scroll to position [152, 0]
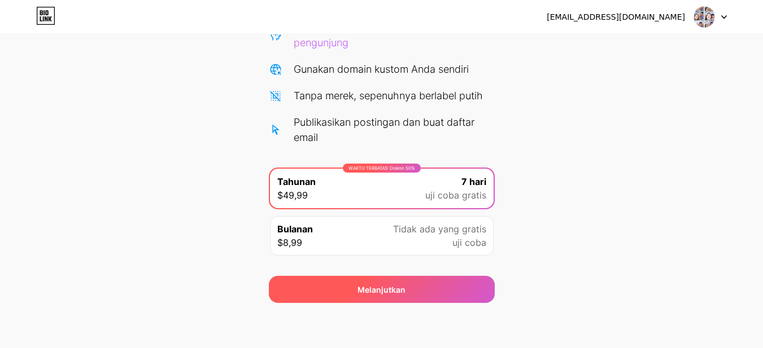
click at [386, 292] on font "Melanjutkan" at bounding box center [381, 290] width 48 height 10
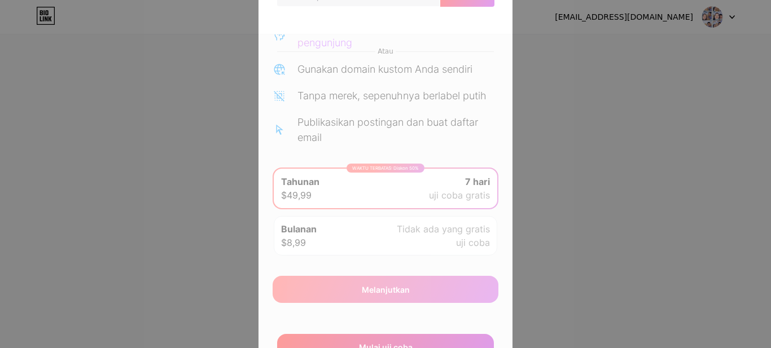
scroll to position [156, 0]
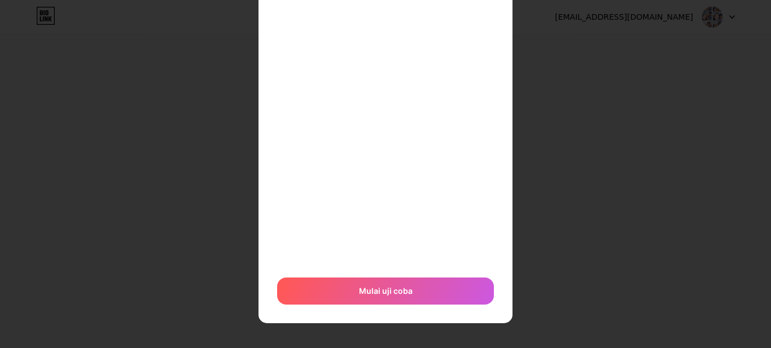
click at [465, 272] on div "Atau Mulai uji coba" at bounding box center [386, 132] width 218 height 346
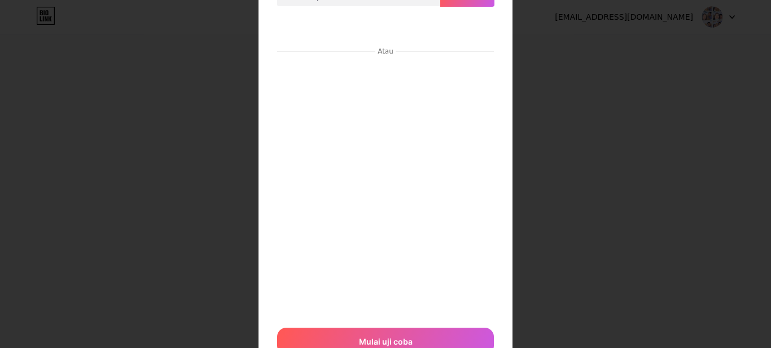
scroll to position [150, 0]
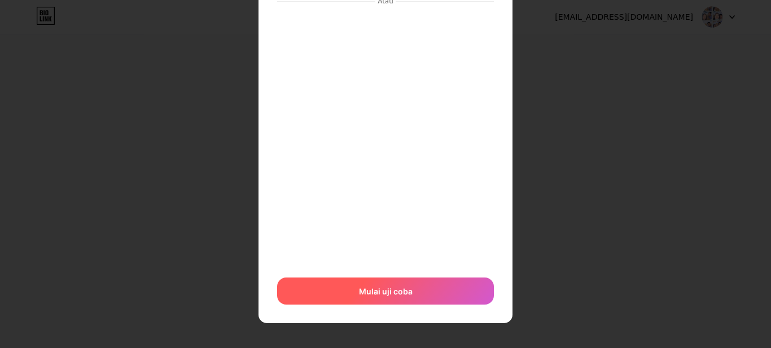
click at [399, 293] on font "Mulai uji coba" at bounding box center [386, 292] width 54 height 10
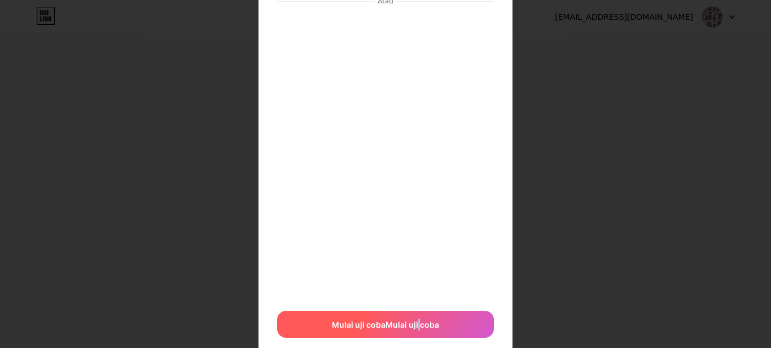
click at [414, 322] on font "Mulai uji coba" at bounding box center [413, 325] width 54 height 10
click at [414, 322] on font "Mulai uji coba" at bounding box center [440, 325] width 54 height 10
click at [414, 322] on font "Mulai uji coba" at bounding box center [422, 325] width 54 height 10
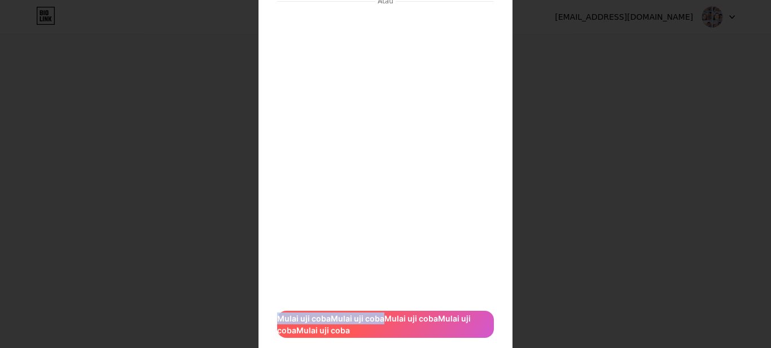
click at [414, 322] on font "Mulai uji coba" at bounding box center [411, 319] width 54 height 10
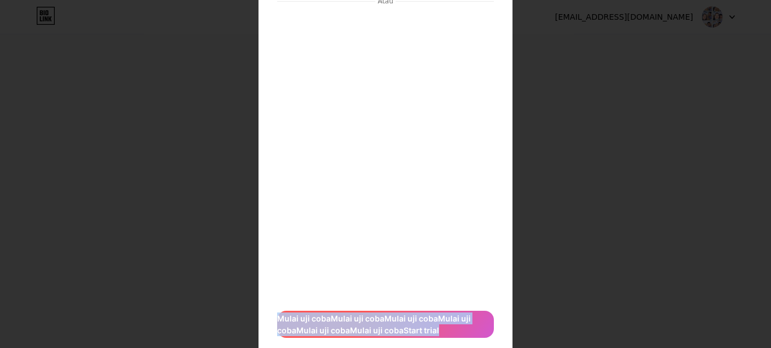
click at [414, 322] on font "Mulai uji coba" at bounding box center [411, 319] width 54 height 10
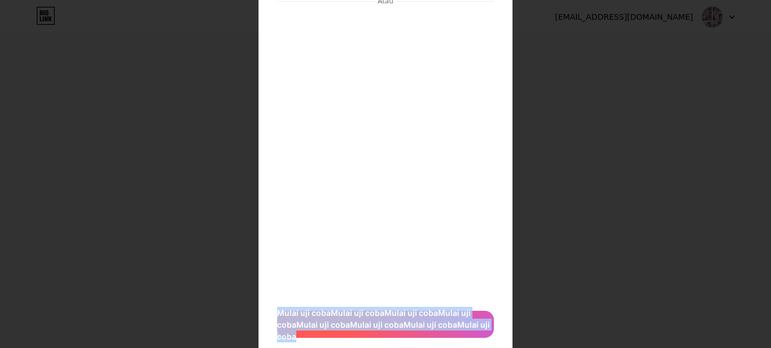
click at [414, 322] on span "Mulai uji coba Mulai uji coba Mulai uji coba Mulai uji coba Mulai uji coba Mula…" at bounding box center [385, 325] width 217 height 36
click at [414, 322] on font "Mulai uji coba" at bounding box center [431, 325] width 54 height 10
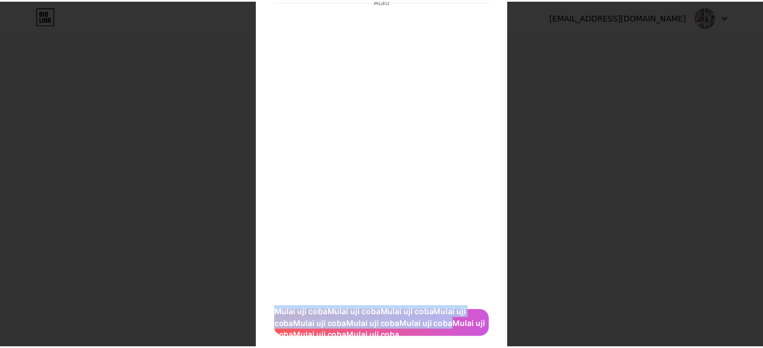
scroll to position [0, 0]
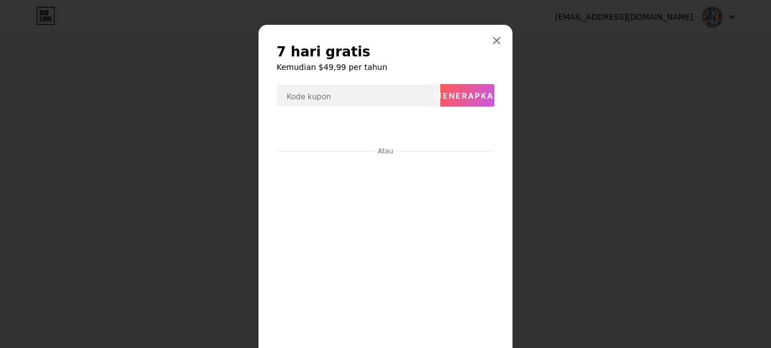
click at [489, 30] on div "7 hari gratis Kemudian $49,99 per tahun Menerapkan Atau Mulai uji coba Mulai uj…" at bounding box center [386, 269] width 254 height 488
click at [493, 42] on icon at bounding box center [496, 40] width 9 height 9
